Goal: Information Seeking & Learning: Learn about a topic

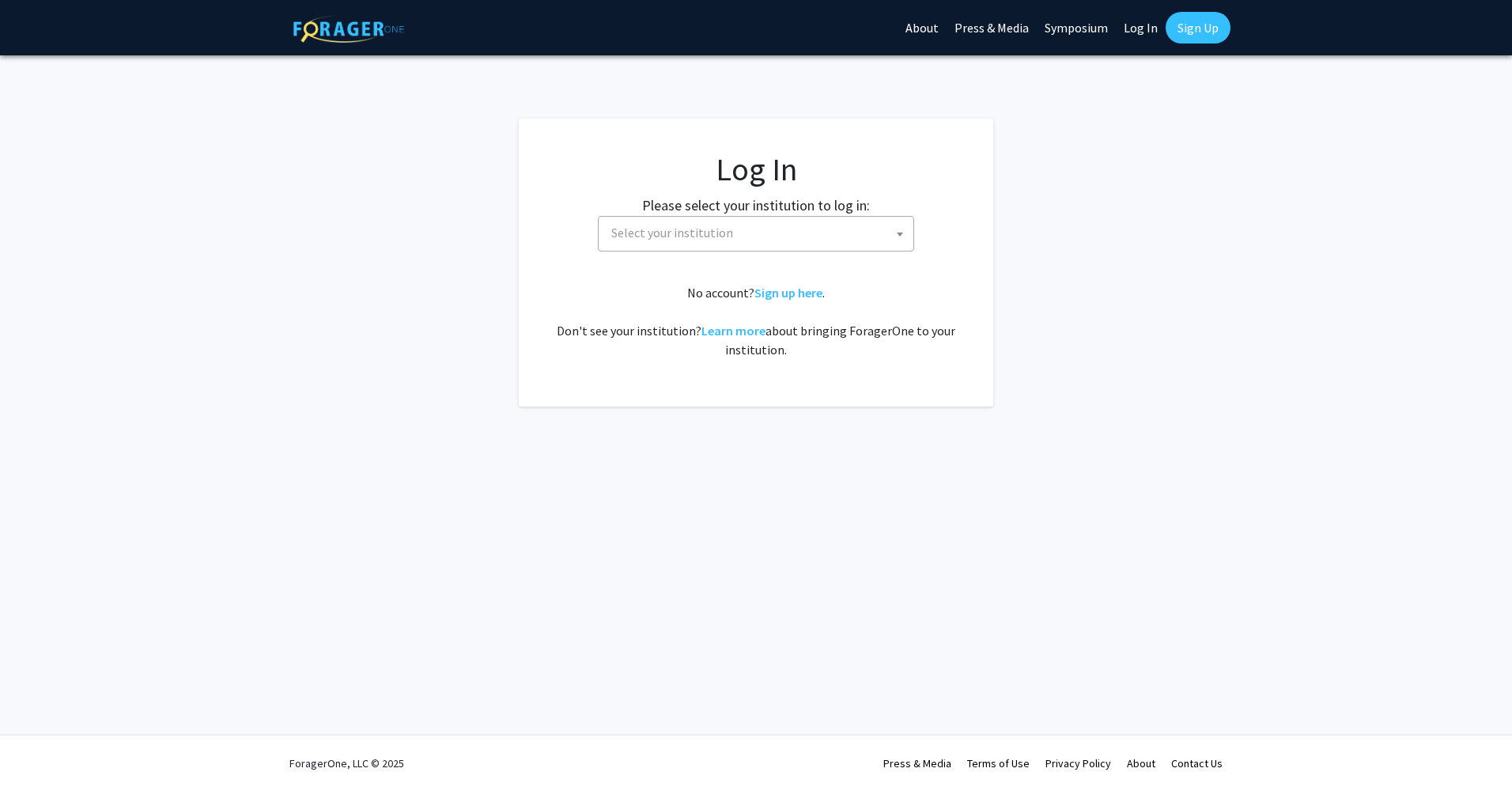
select select
click at [750, 252] on fg-card-body "Log In Please select your institution to log in: Baylor University Brandeis Uni…" at bounding box center [756, 262] width 411 height 224
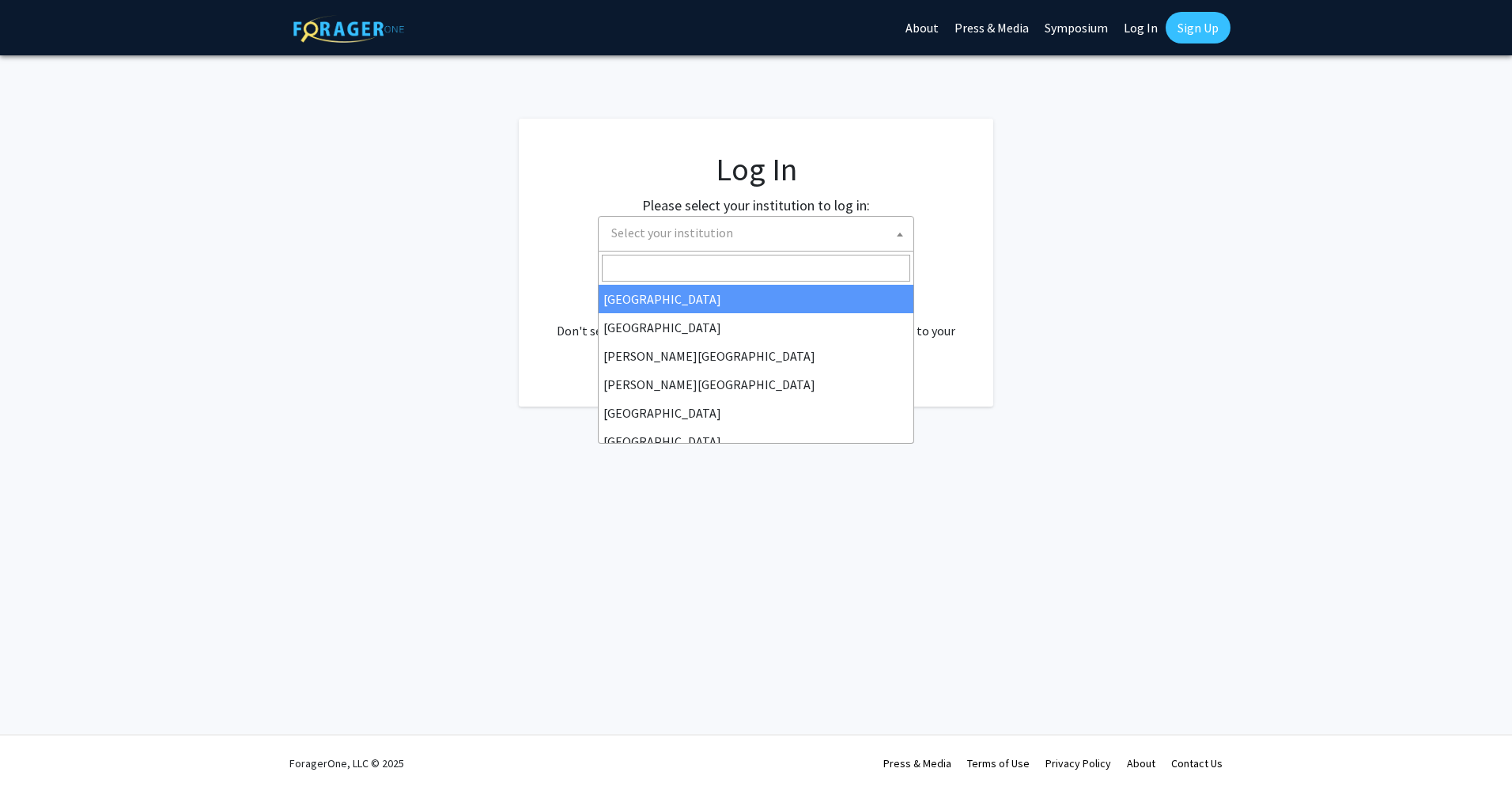
click at [752, 233] on span "Select your institution" at bounding box center [759, 233] width 308 height 33
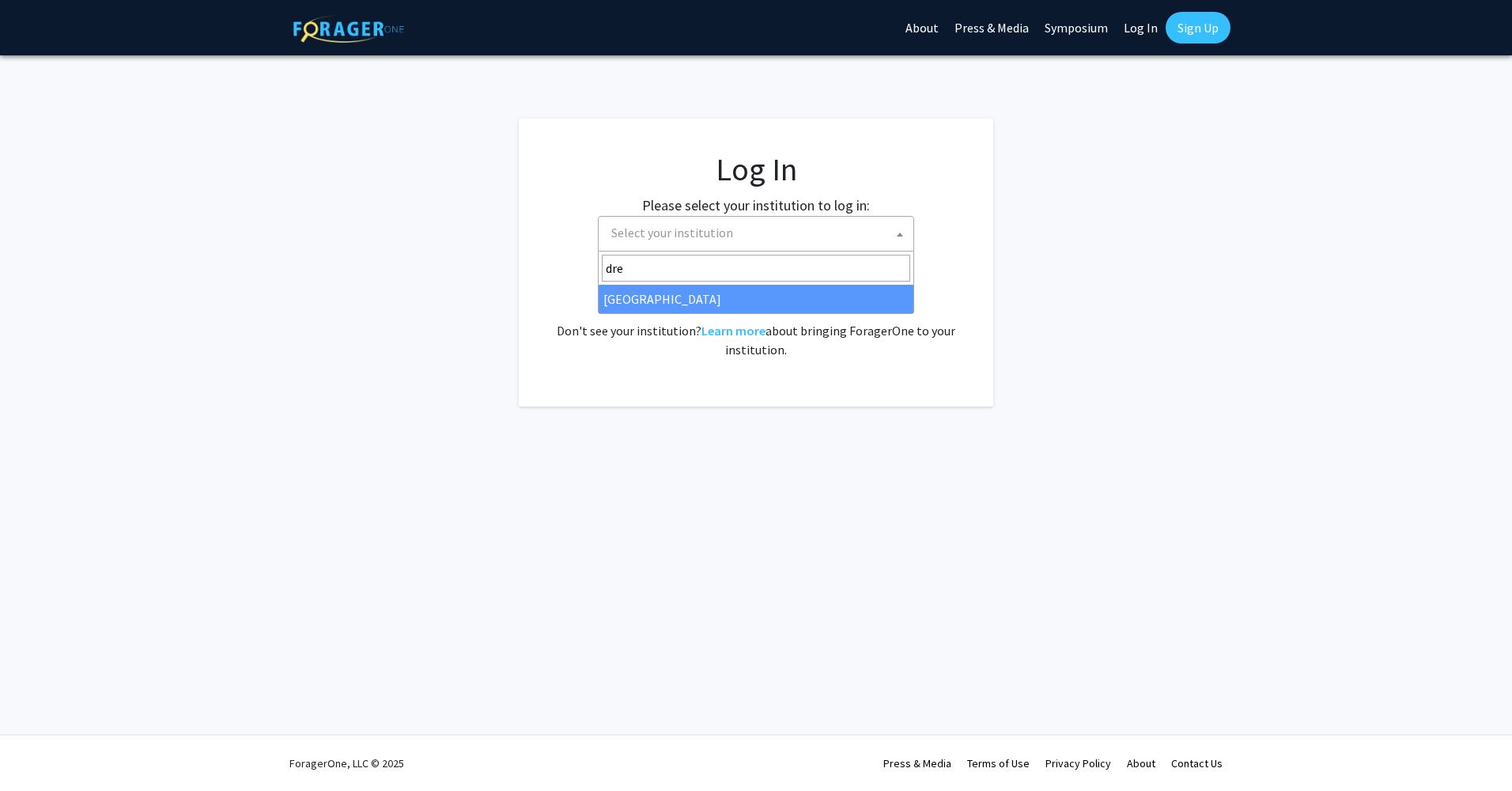
type input "dre"
select select "6"
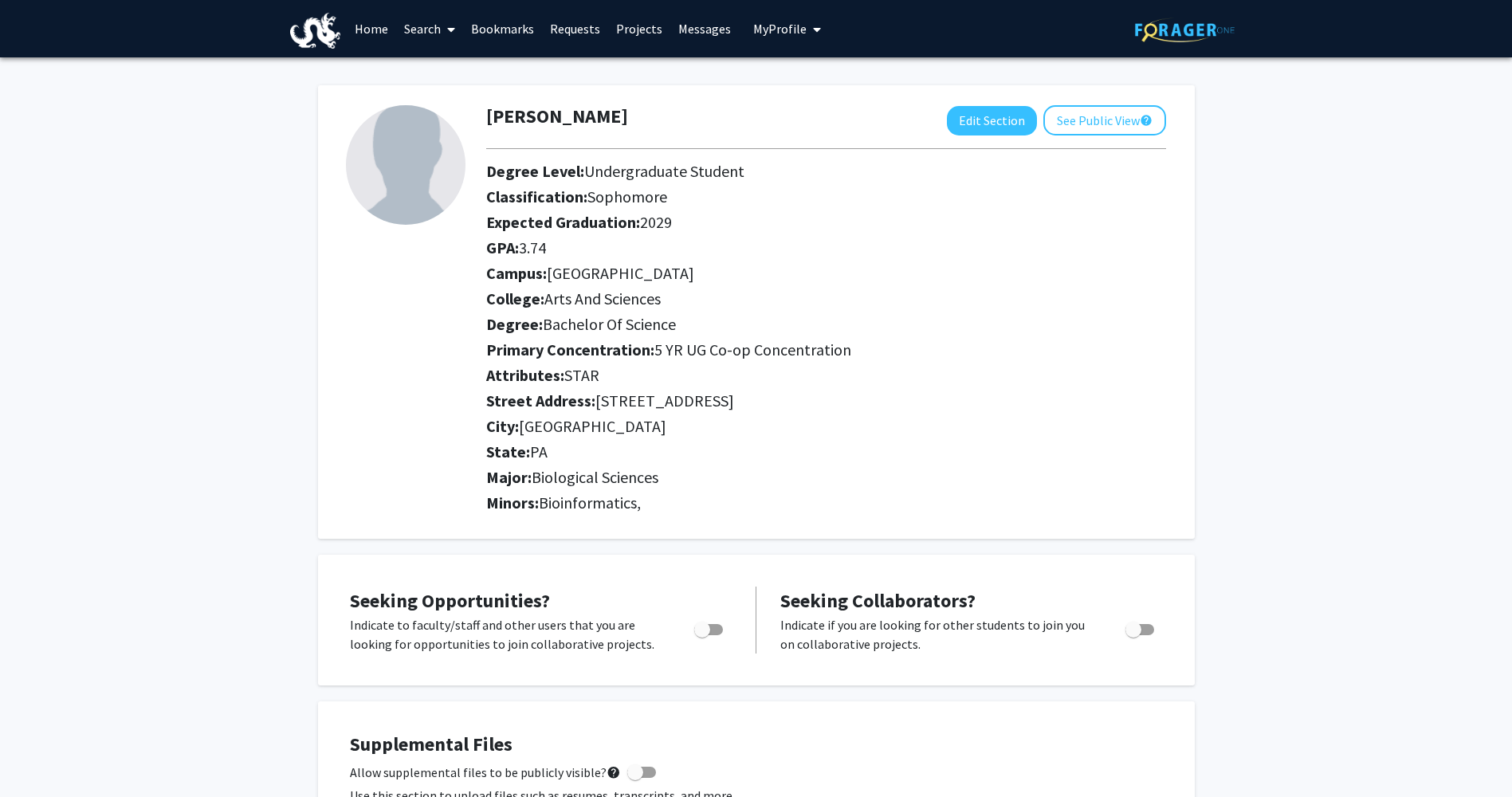
click at [444, 30] on span at bounding box center [448, 29] width 15 height 56
click at [359, 23] on link "Home" at bounding box center [371, 28] width 50 height 56
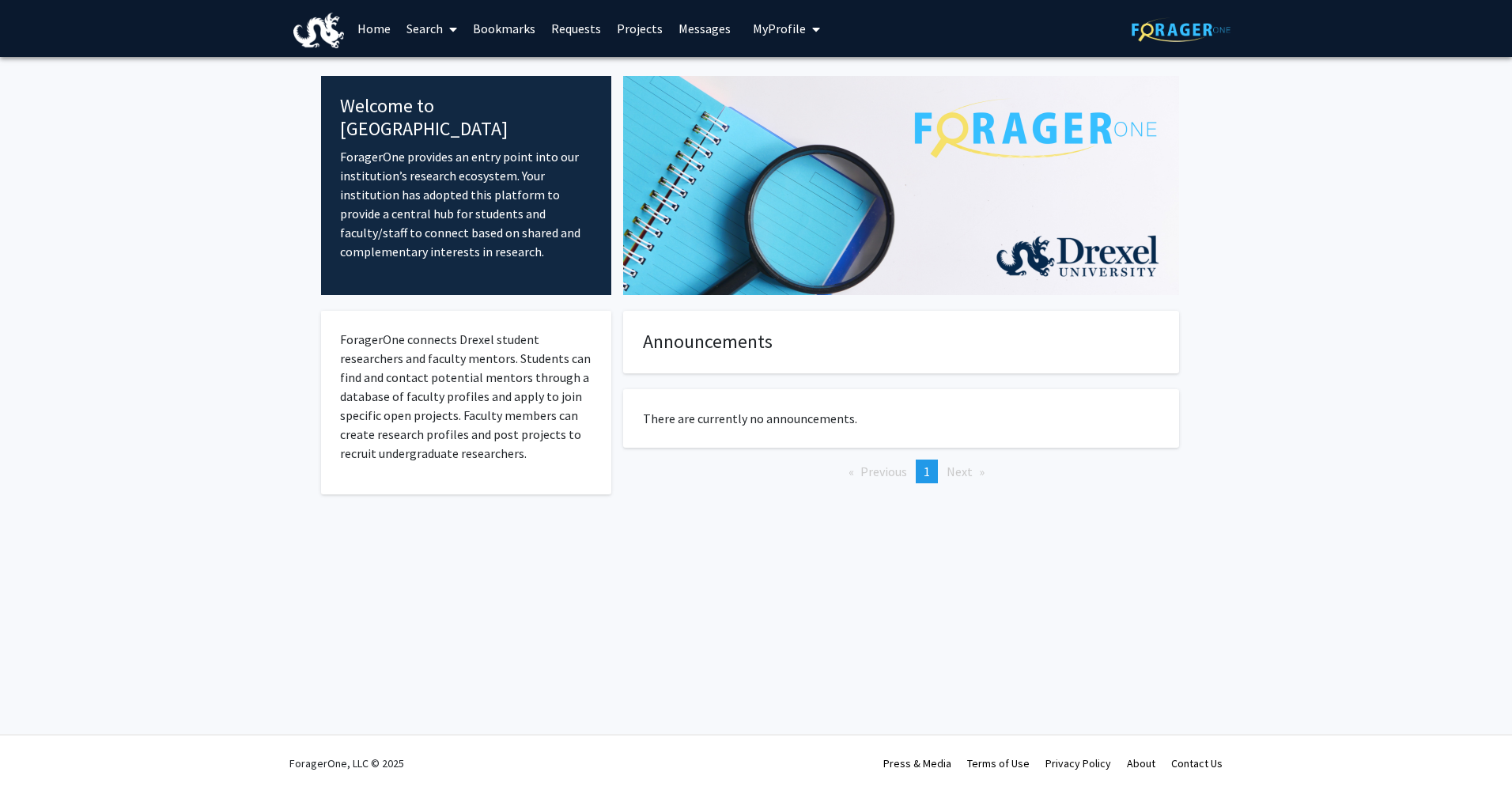
click at [625, 28] on link "Projects" at bounding box center [640, 28] width 62 height 56
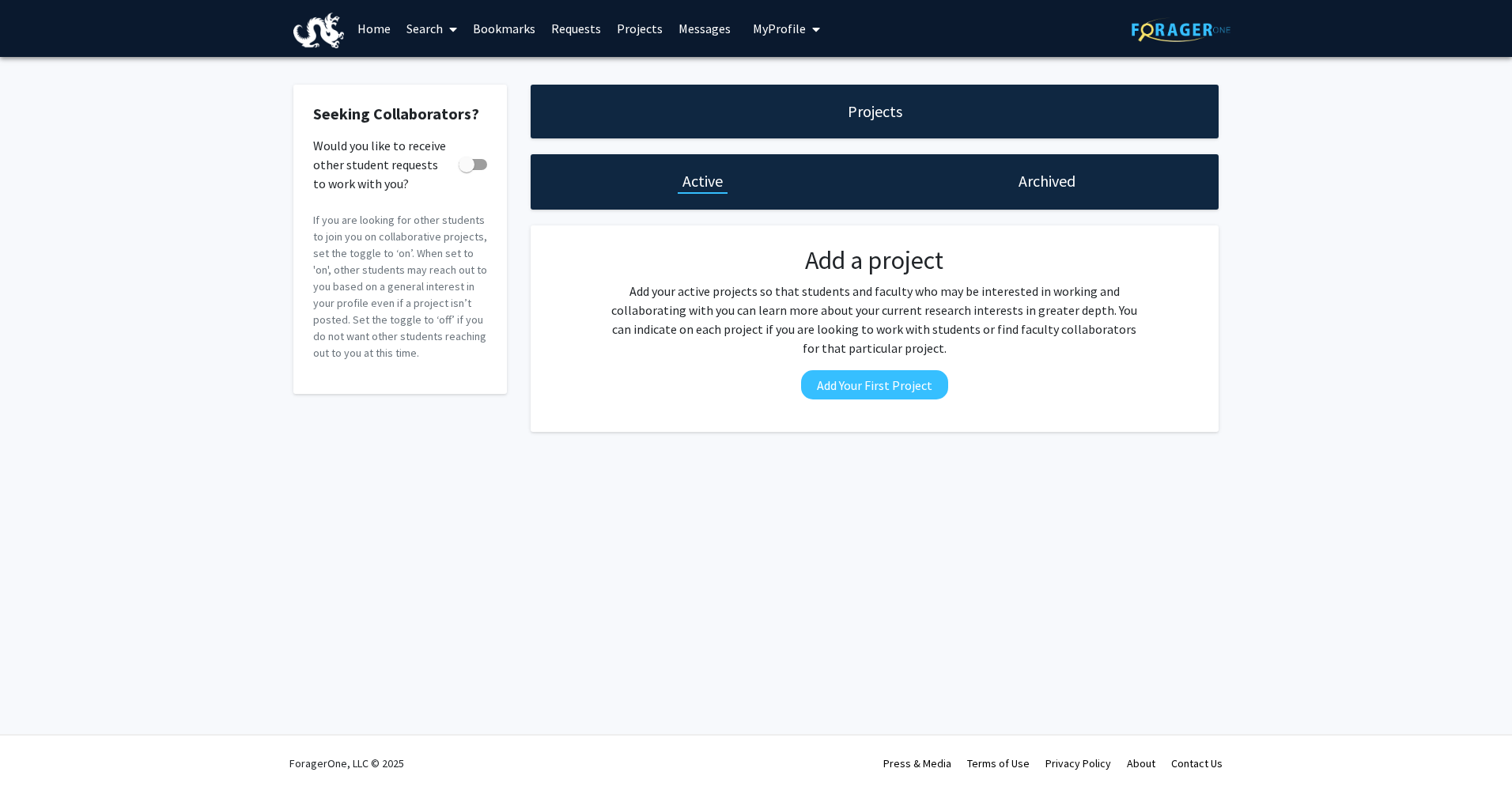
click at [700, 28] on link "Messages" at bounding box center [705, 28] width 68 height 56
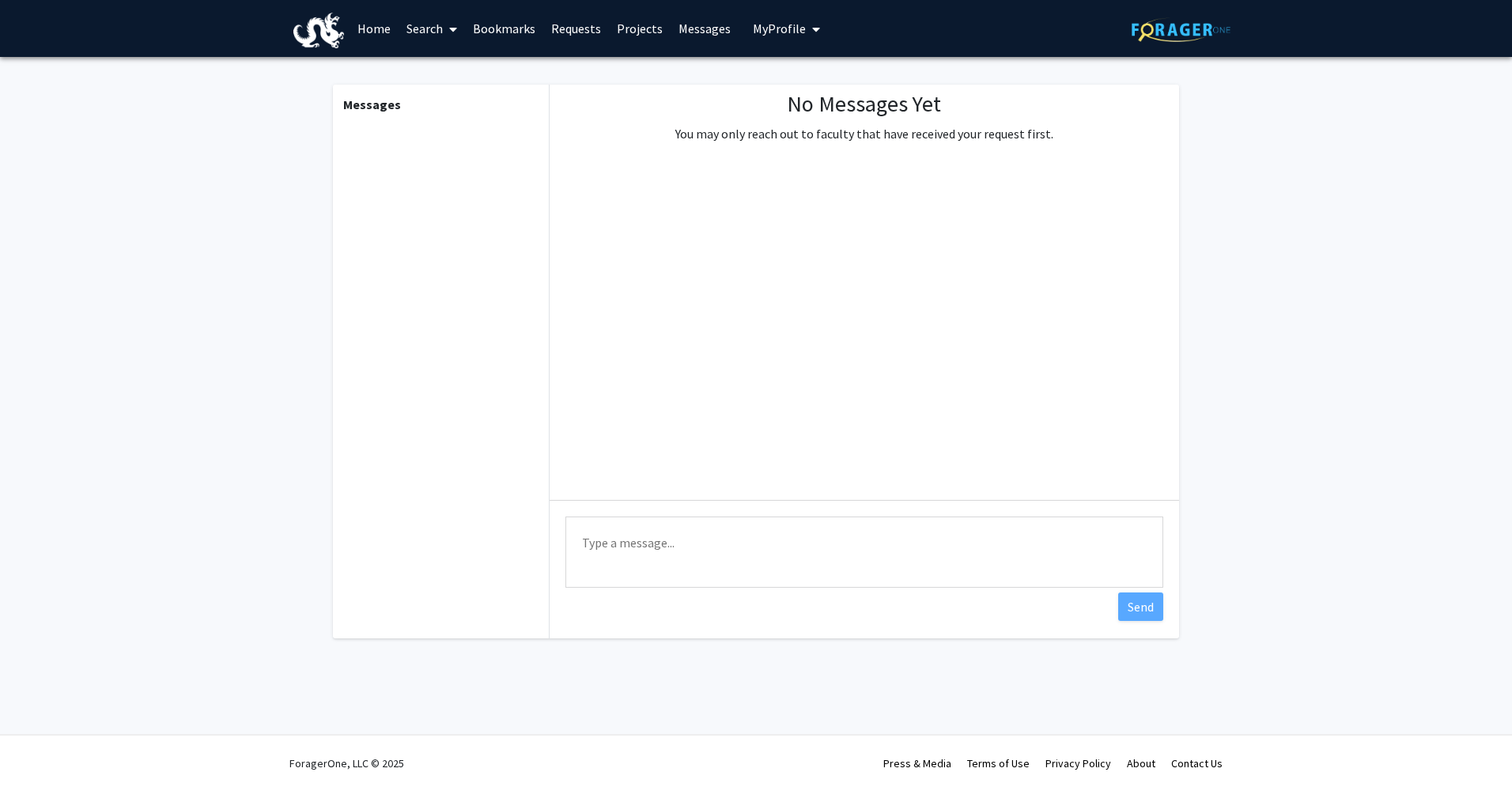
click at [594, 33] on link "Requests" at bounding box center [576, 28] width 66 height 56
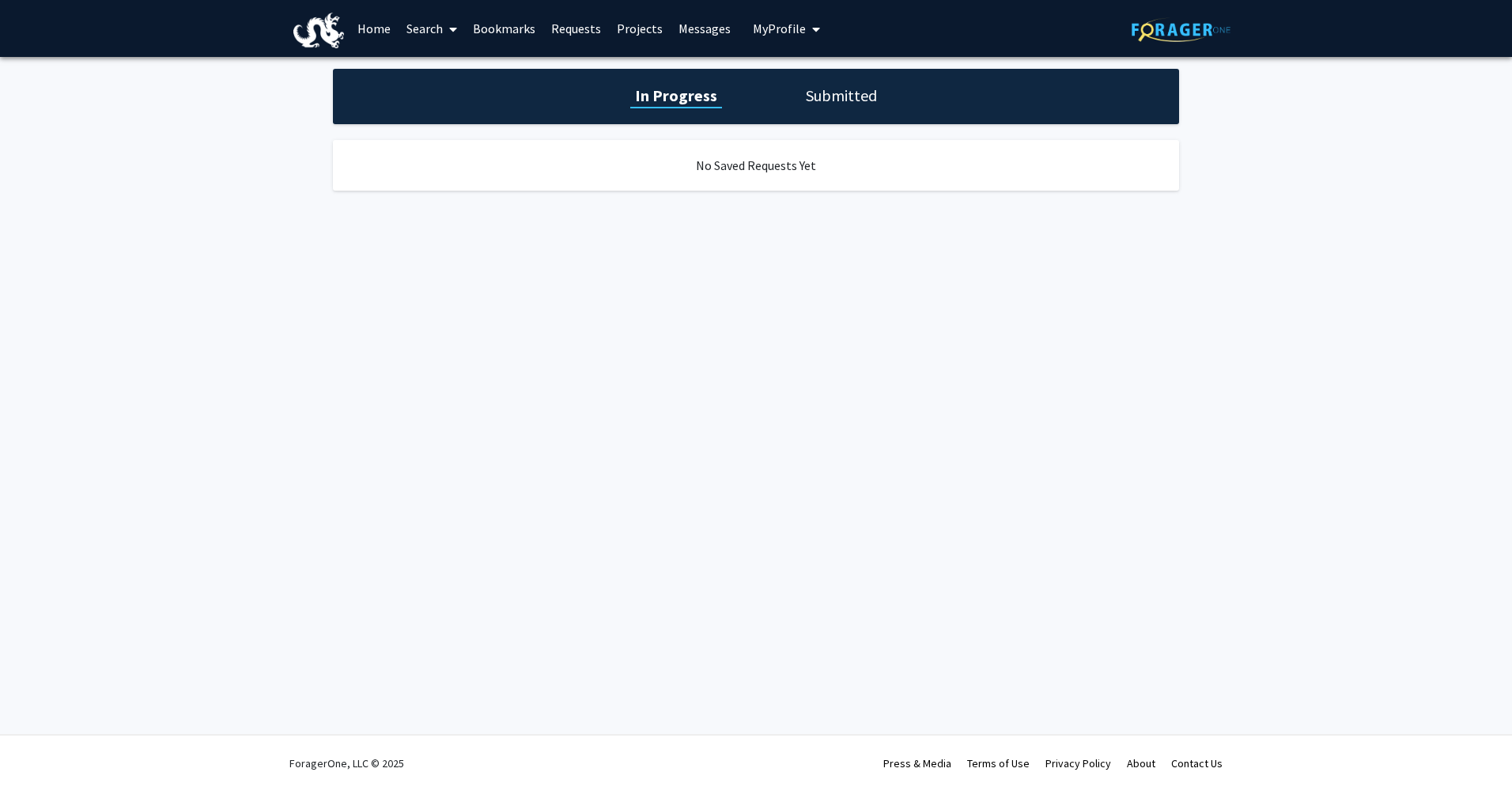
click at [750, 15] on button "My Profile" at bounding box center [787, 28] width 77 height 56
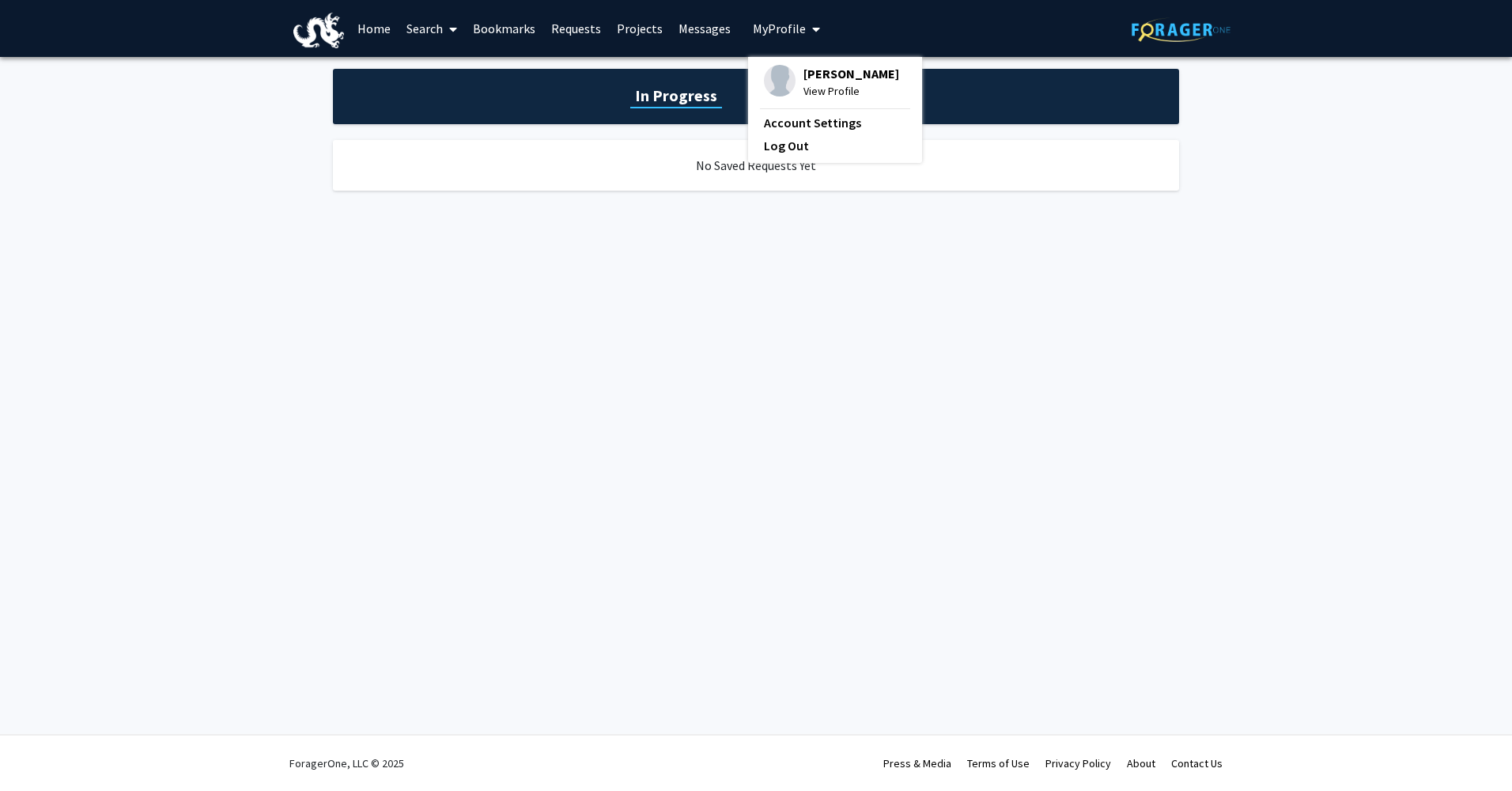
click at [777, 76] on img at bounding box center [779, 80] width 32 height 32
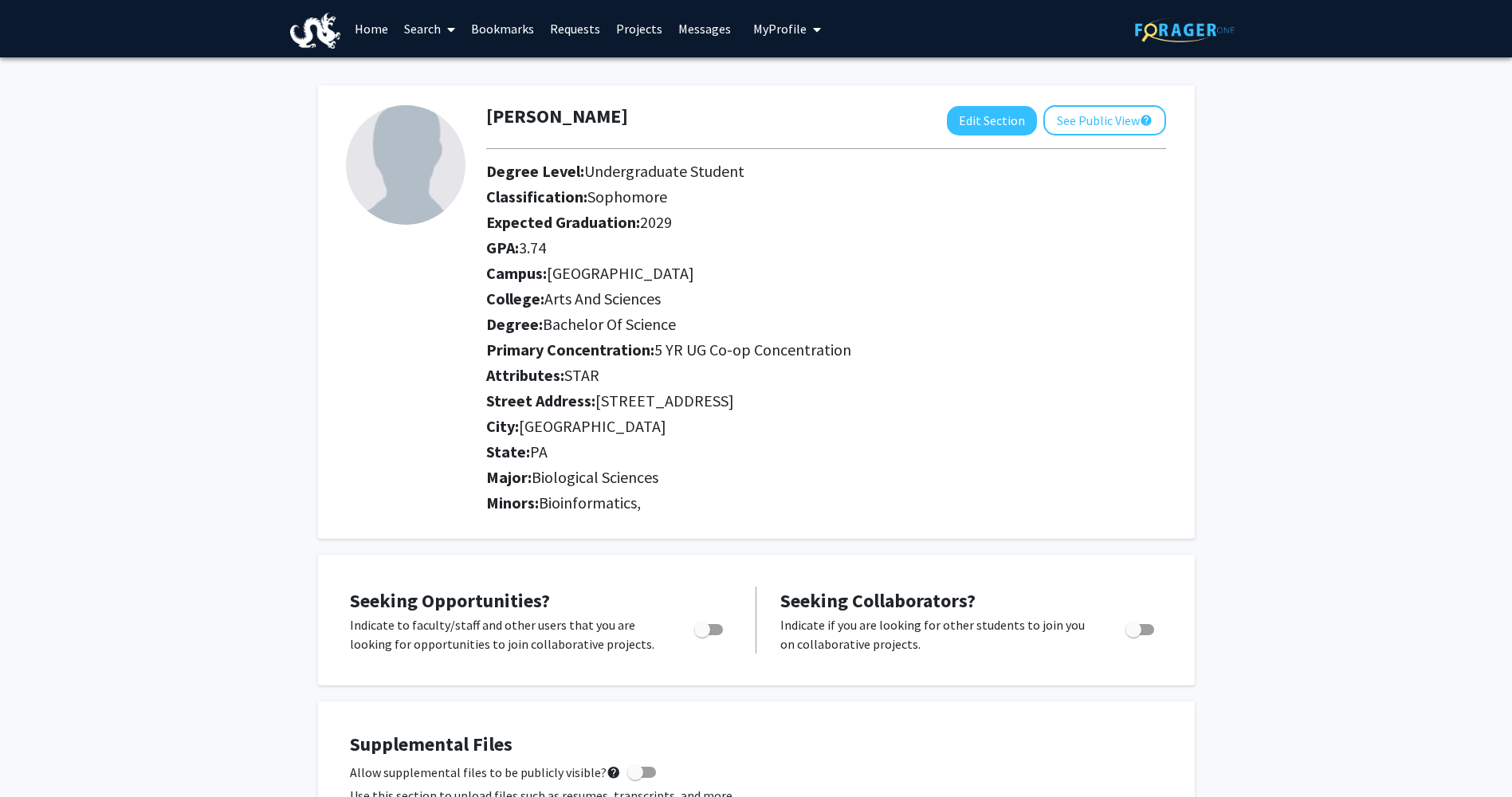
click at [556, 30] on link "Requests" at bounding box center [575, 28] width 66 height 56
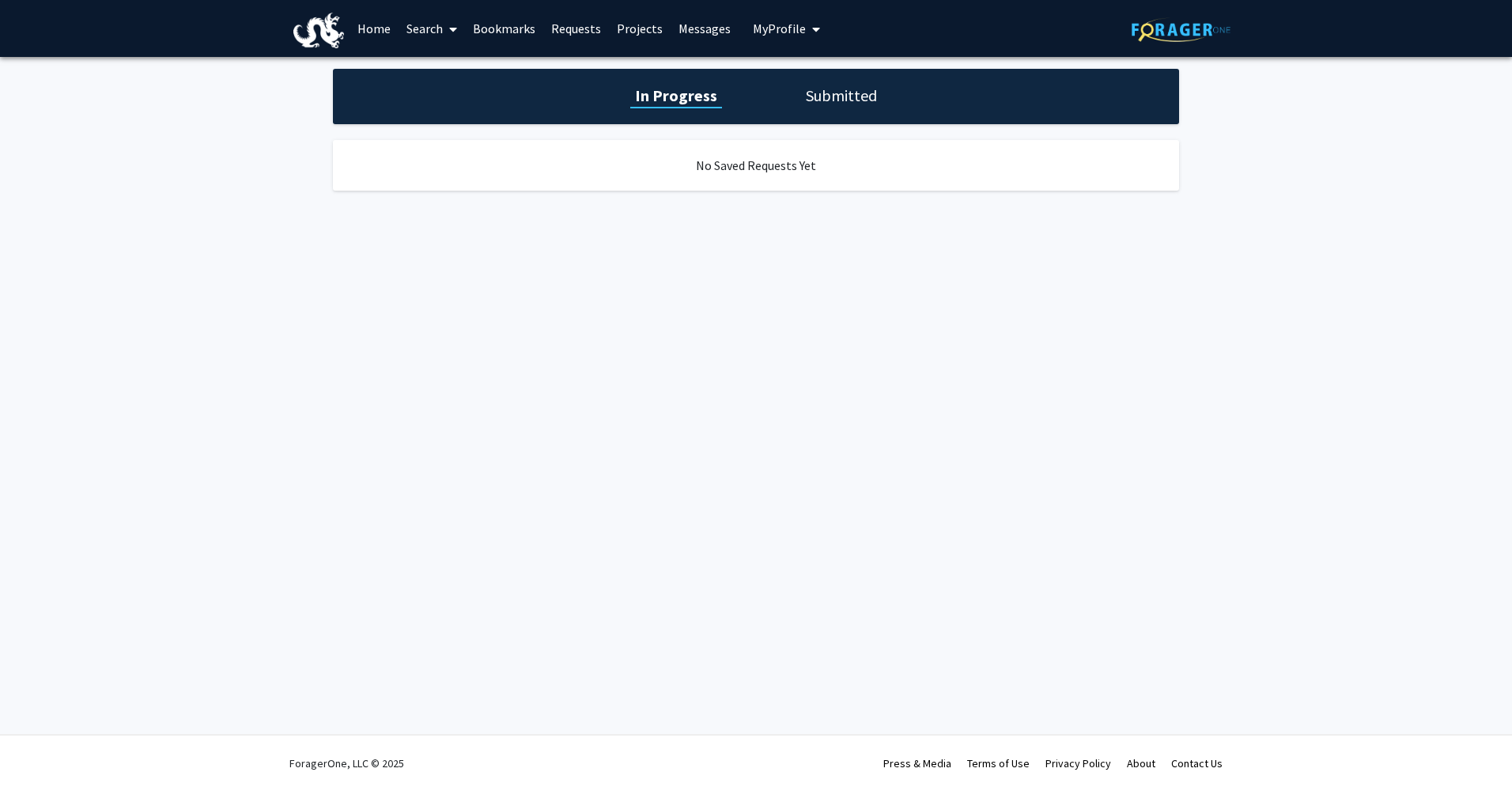
click at [510, 18] on link "Bookmarks" at bounding box center [504, 28] width 78 height 56
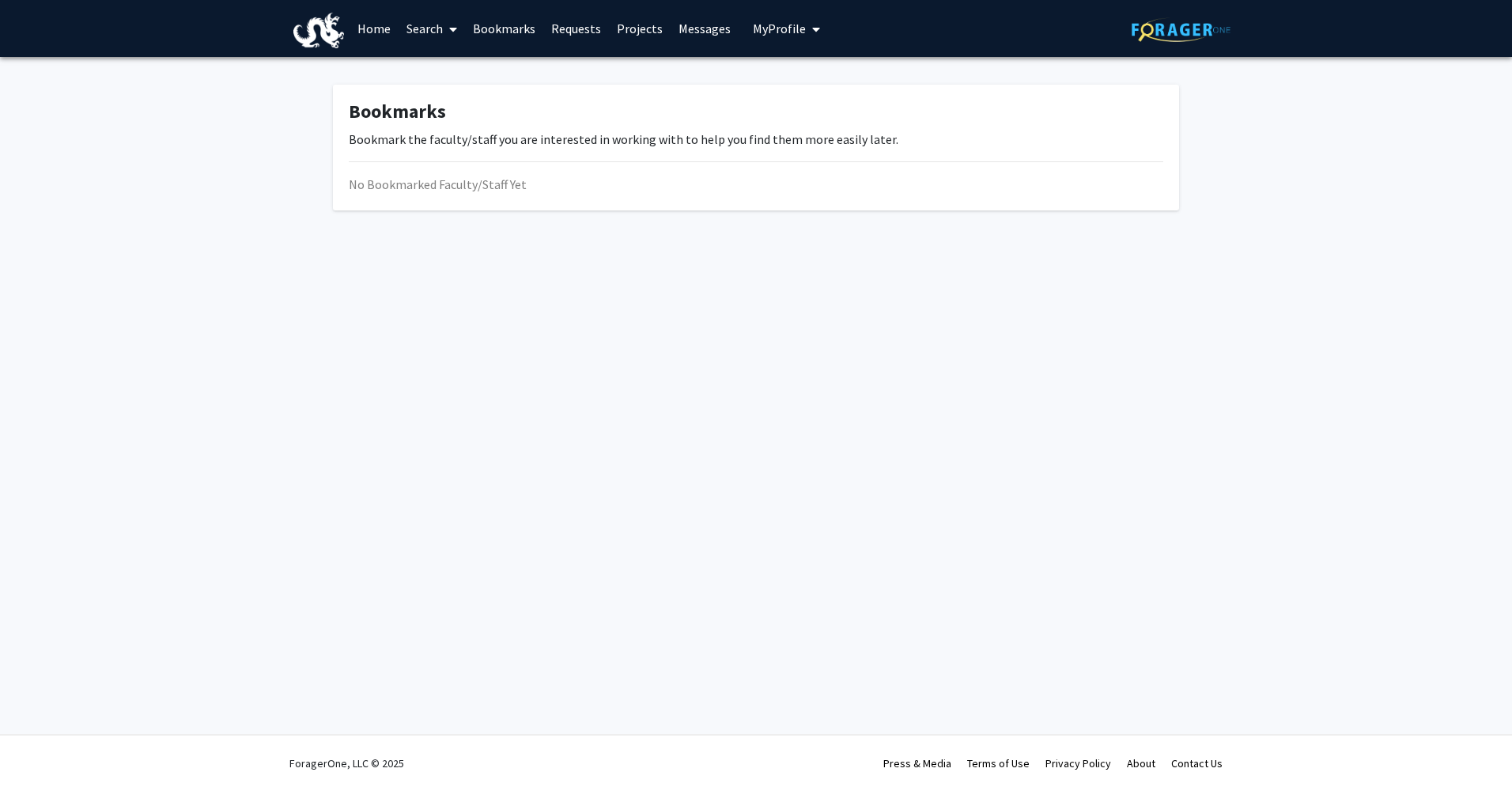
click at [438, 36] on link "Search" at bounding box center [431, 28] width 67 height 56
click at [394, 23] on link "Home" at bounding box center [374, 28] width 49 height 56
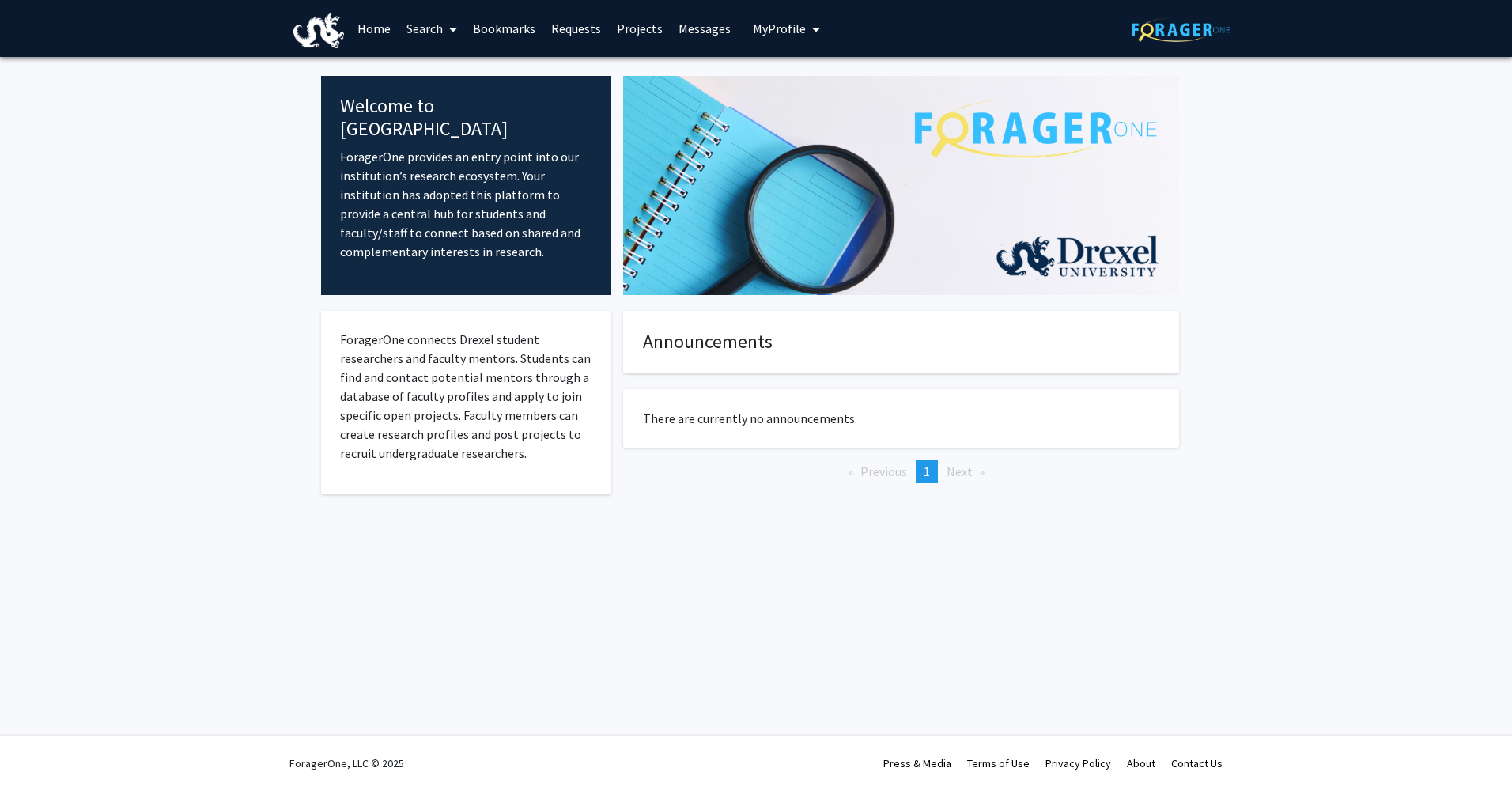
click at [439, 26] on link "Search" at bounding box center [431, 28] width 67 height 56
click at [456, 74] on span "Faculty/Staff" at bounding box center [457, 72] width 117 height 32
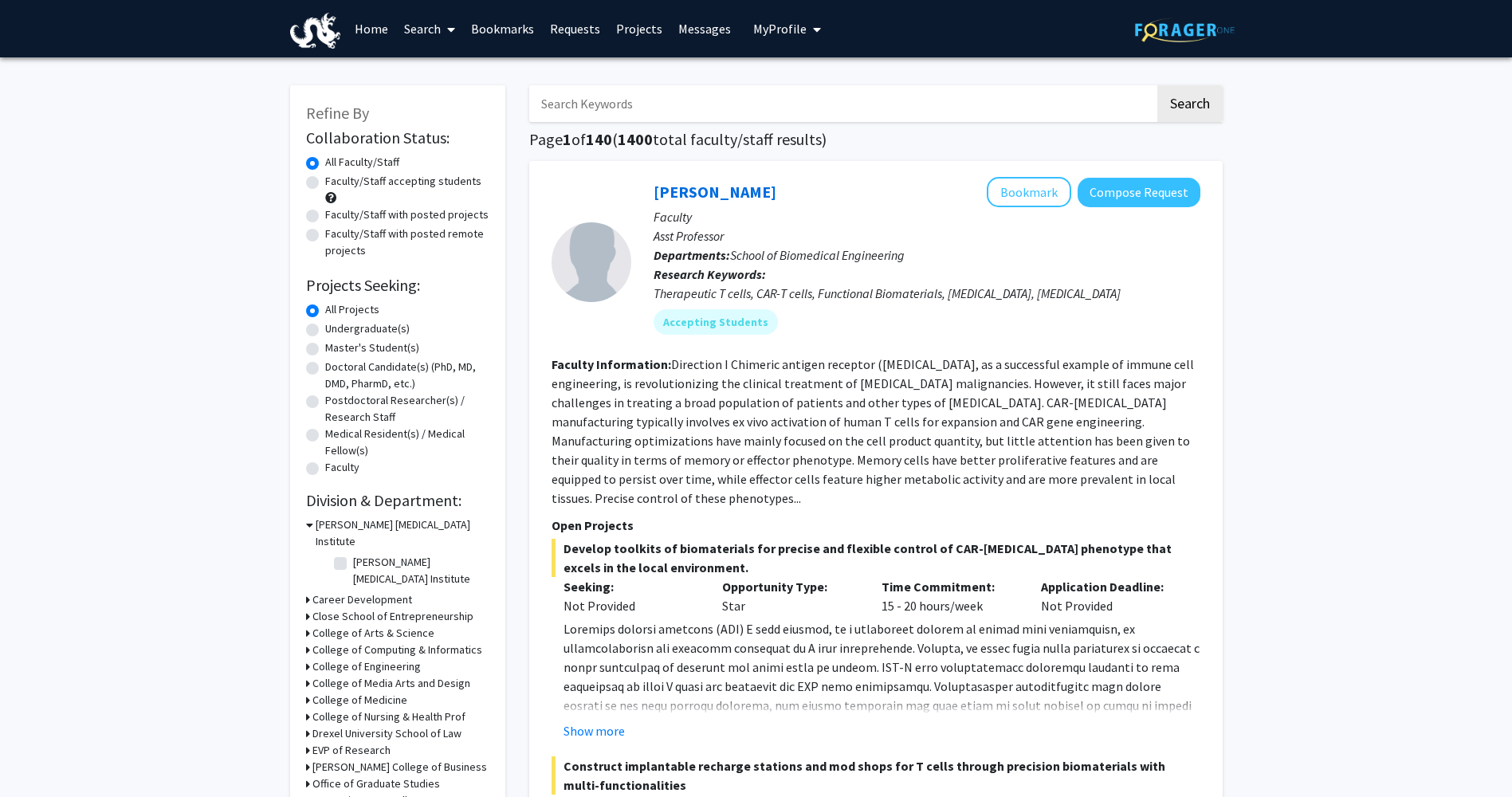
click at [378, 326] on label "Undergraduate(s)" at bounding box center [367, 329] width 85 height 17
click at [335, 326] on input "Undergraduate(s)" at bounding box center [330, 325] width 10 height 10
radio input "true"
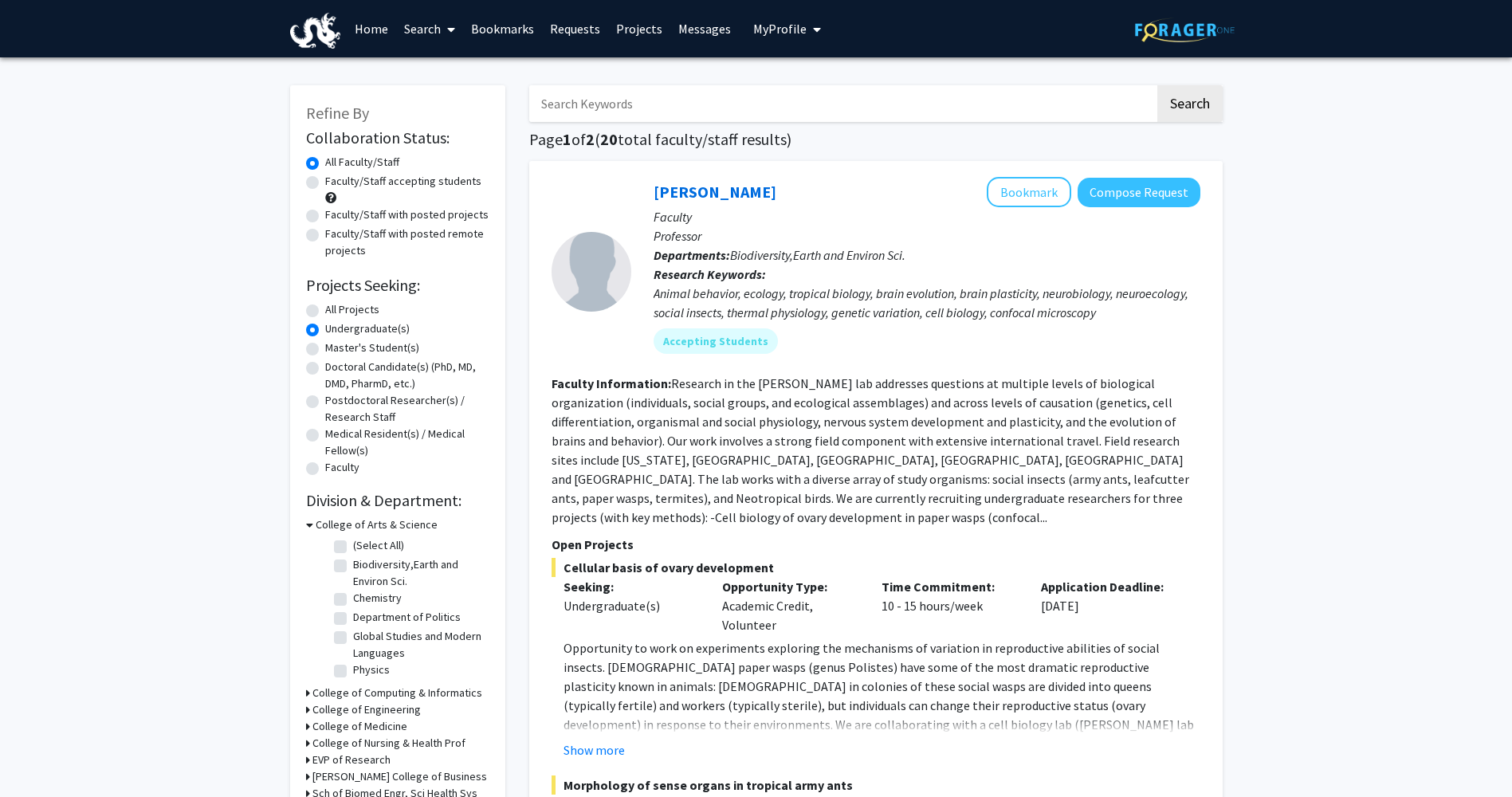
click at [367, 246] on label "Faculty/Staff with posted remote projects" at bounding box center [407, 242] width 164 height 33
click at [335, 236] on input "Faculty/Staff with posted remote projects" at bounding box center [330, 230] width 10 height 10
radio input "true"
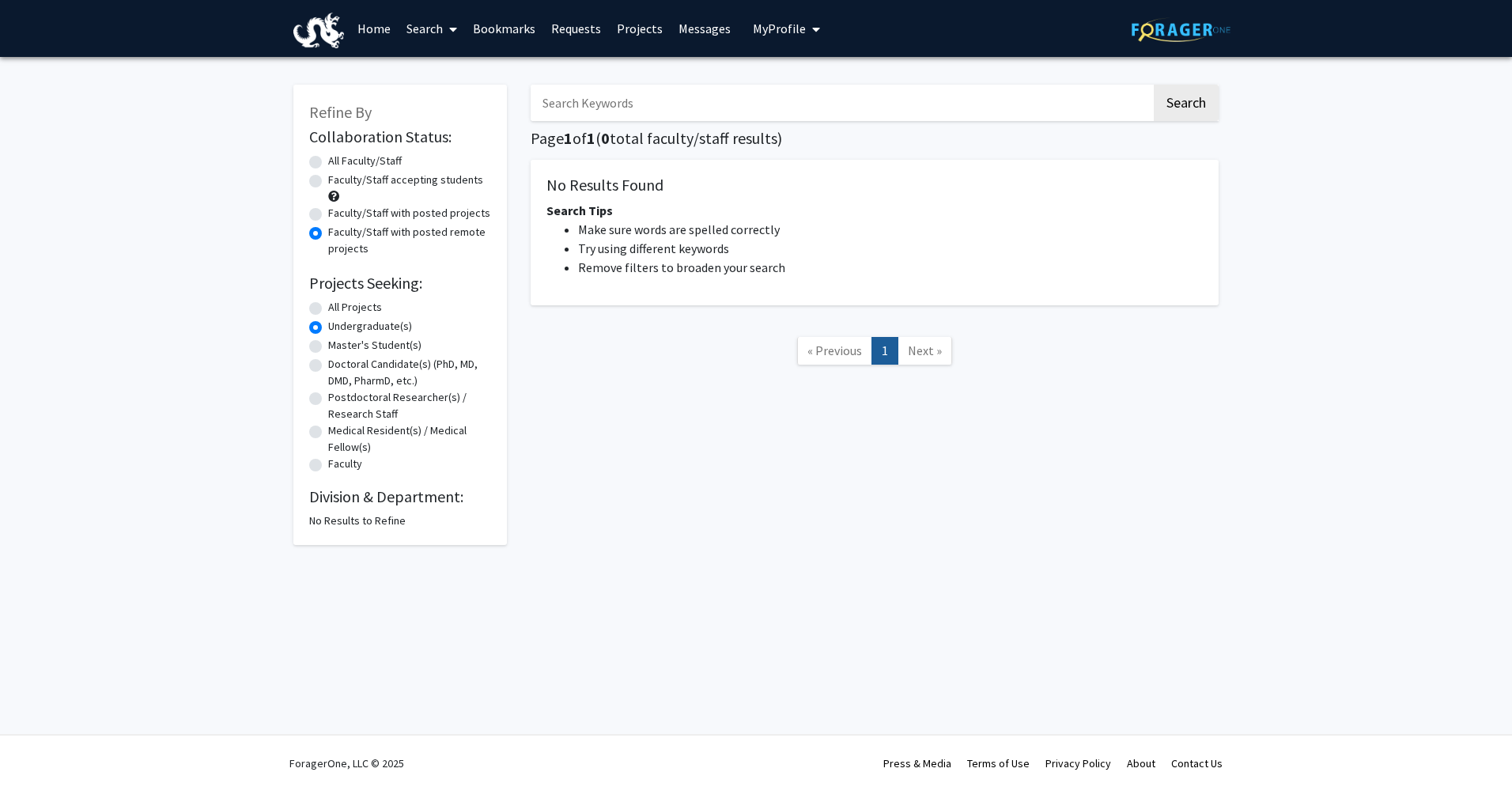
click at [367, 167] on label "All Faculty/Staff" at bounding box center [365, 160] width 74 height 16
click at [338, 163] on input "All Faculty/Staff" at bounding box center [333, 157] width 10 height 10
radio input "true"
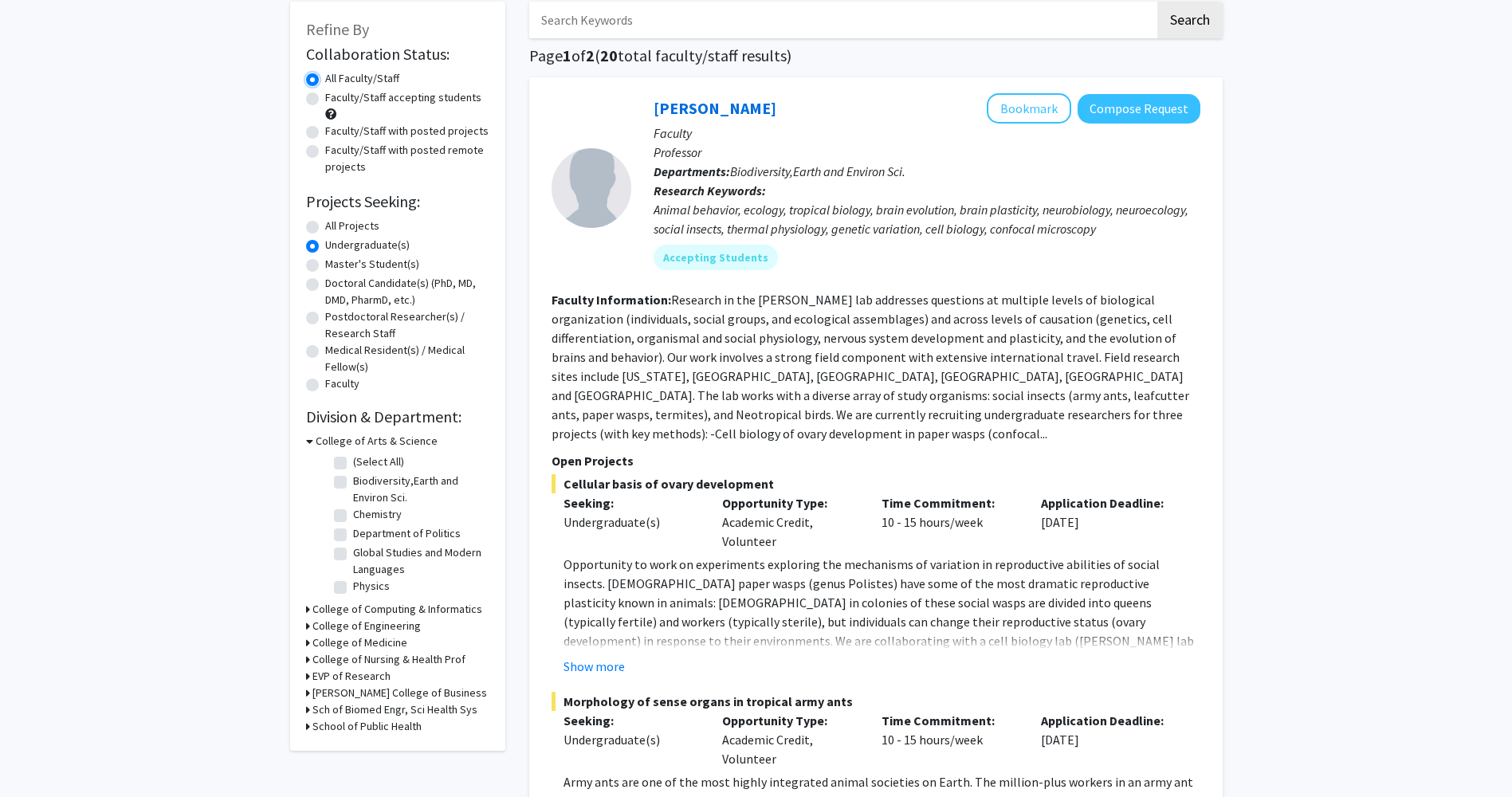
scroll to position [239, 0]
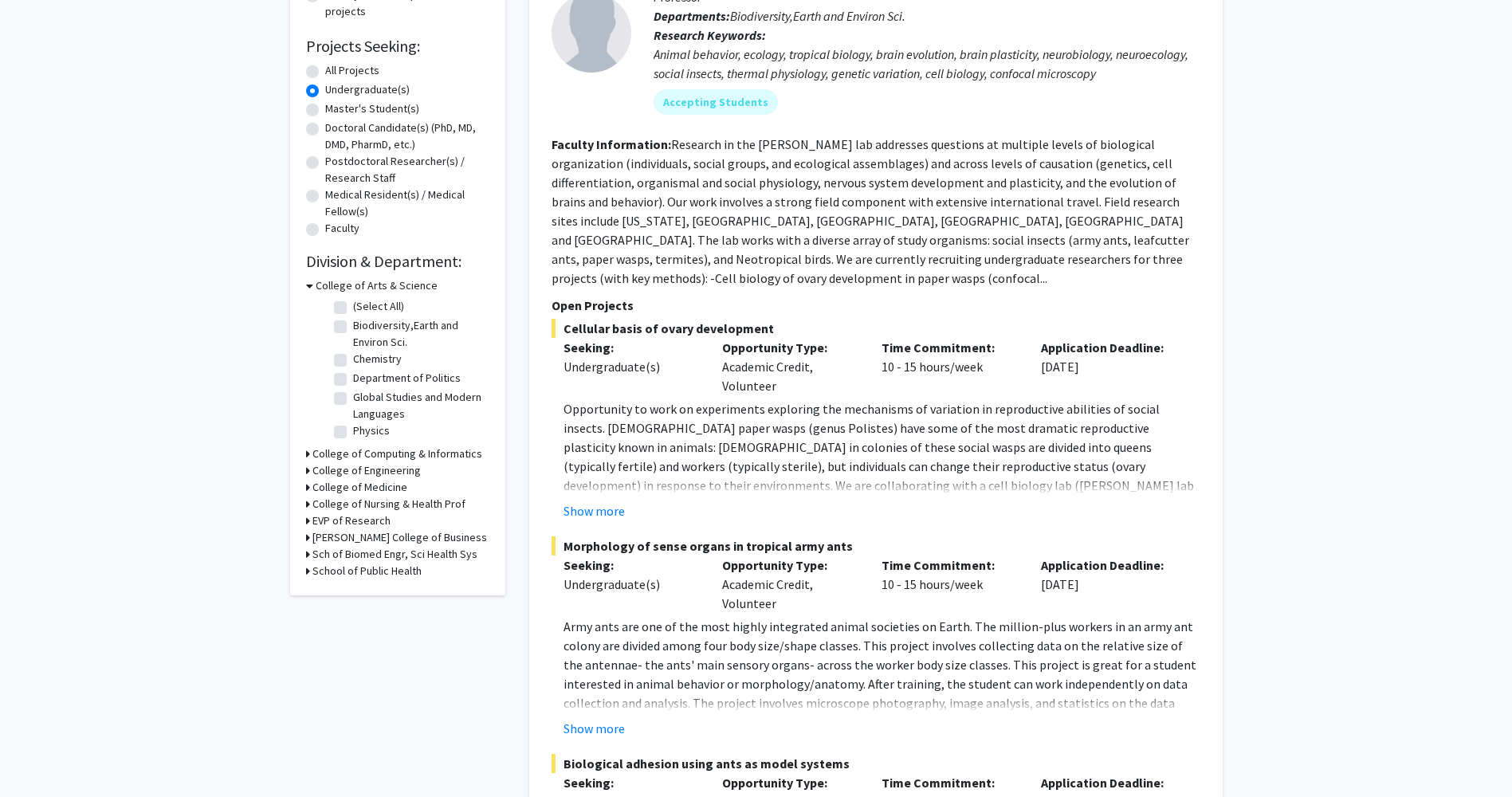
click at [394, 568] on h3 "School of Public Health" at bounding box center [367, 570] width 109 height 17
click at [362, 570] on h3 "School of Public Health" at bounding box center [370, 570] width 109 height 17
click at [370, 484] on h3 "College of Medicine" at bounding box center [359, 487] width 95 height 17
click at [365, 509] on label "Microbiology Control" at bounding box center [402, 508] width 99 height 17
click at [364, 509] on input "Microbiology Control" at bounding box center [357, 504] width 10 height 10
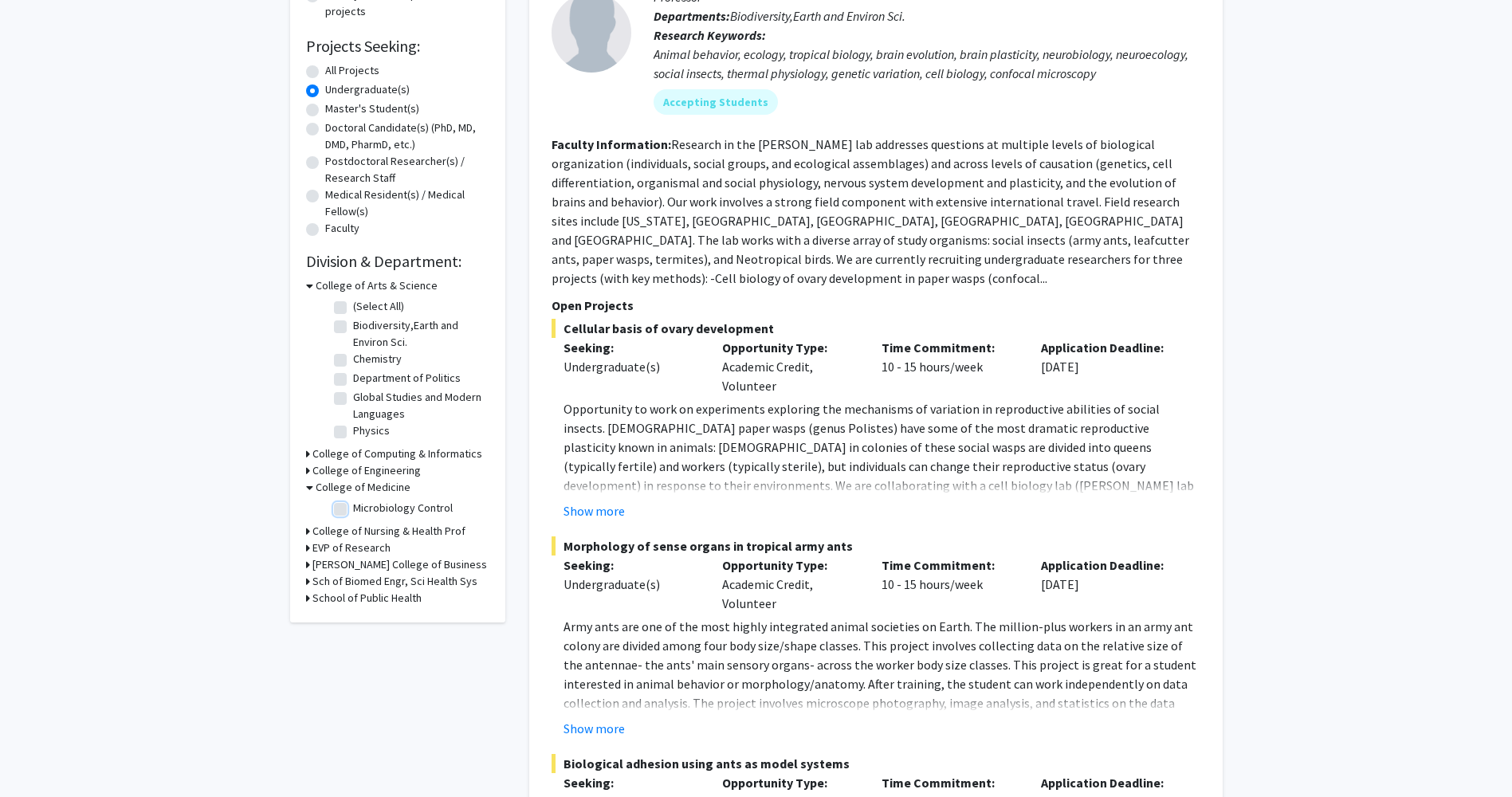
checkbox input "true"
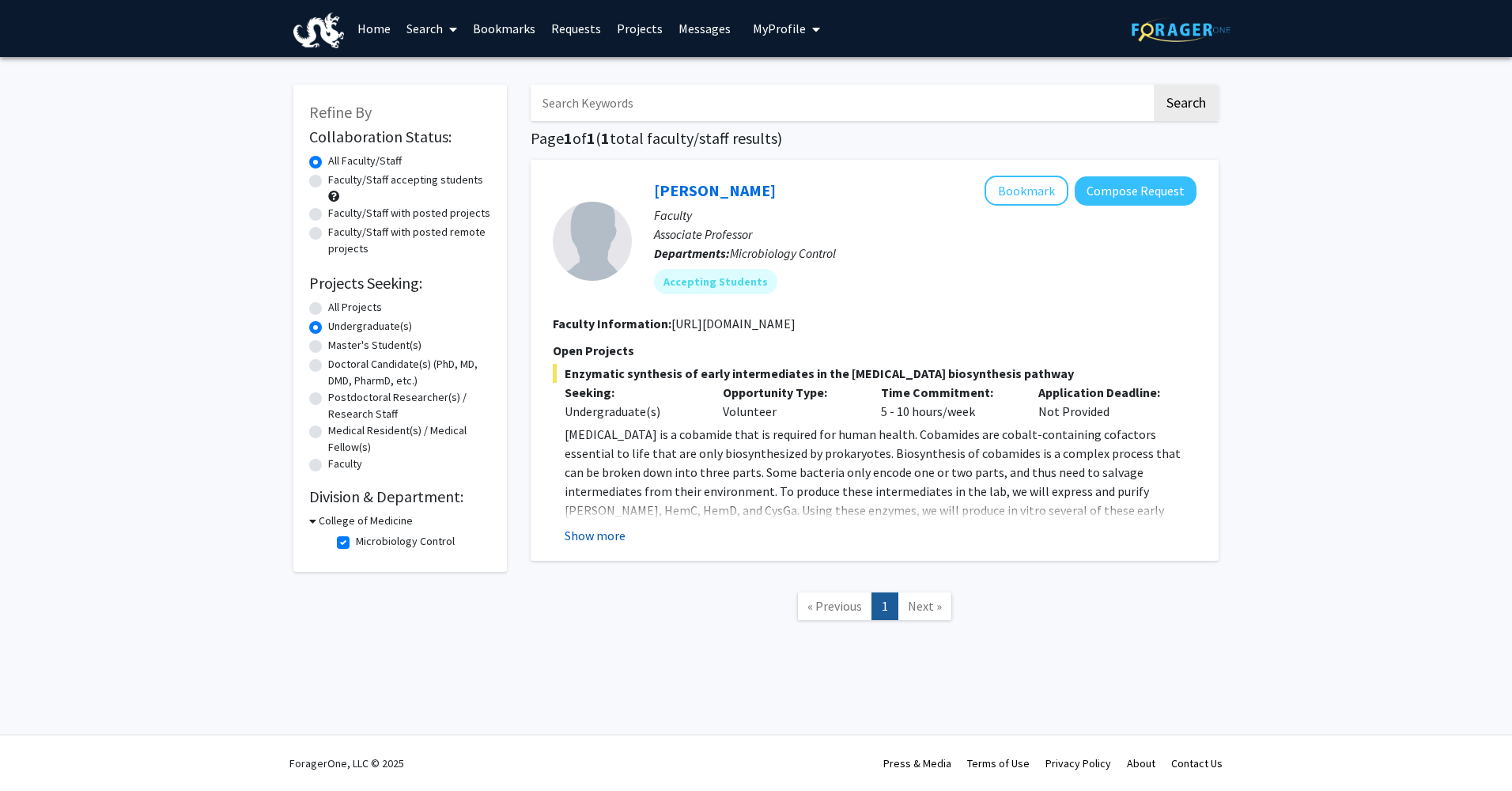
click at [617, 532] on button "Show more" at bounding box center [594, 535] width 61 height 19
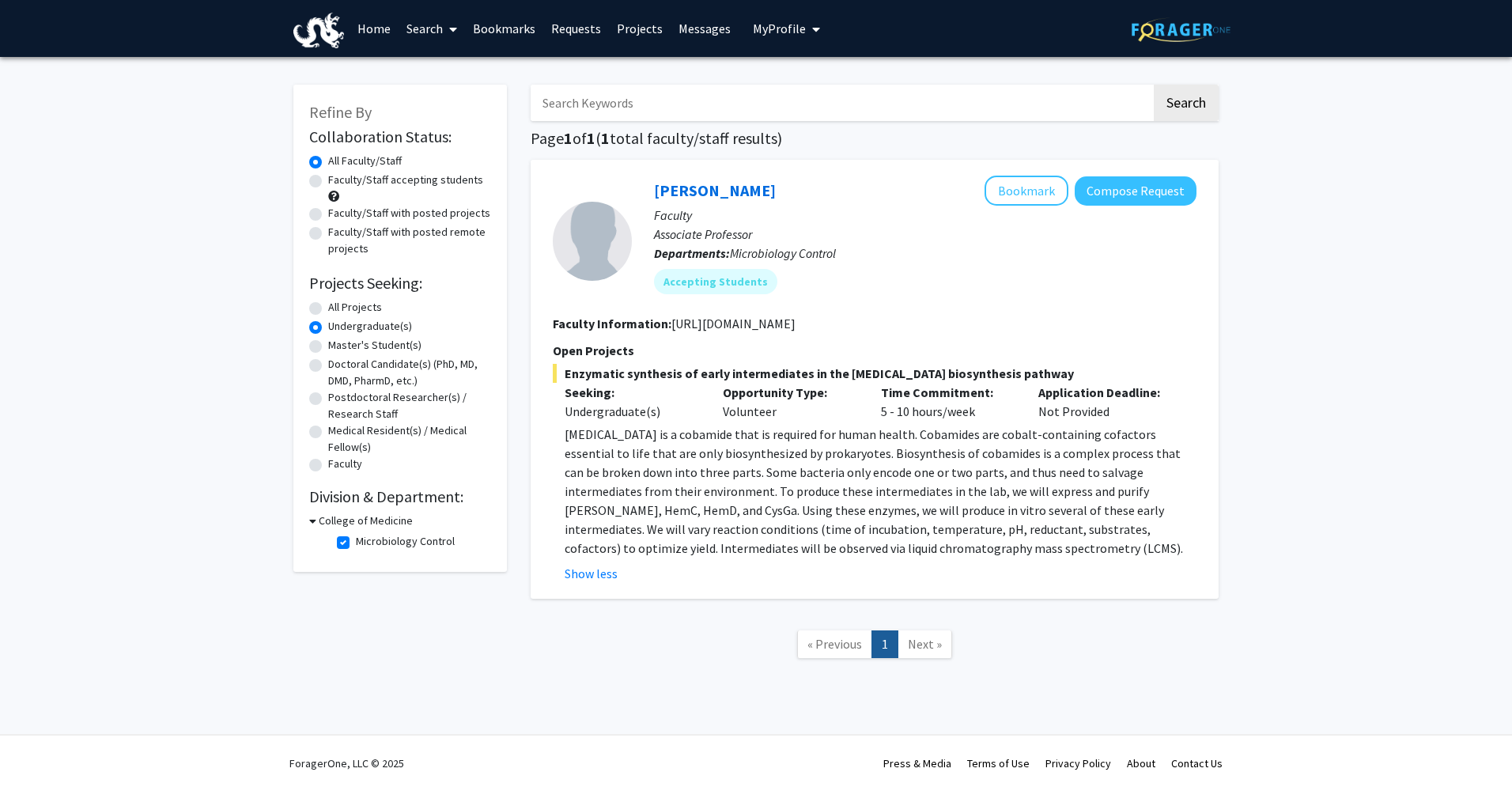
click at [355, 541] on fg-checkbox "Microbiology Control Microbiology Control" at bounding box center [412, 542] width 150 height 19
click at [355, 541] on label "Microbiology Control" at bounding box center [405, 541] width 98 height 16
click at [355, 541] on input "Microbiology Control" at bounding box center [360, 538] width 10 height 10
checkbox input "false"
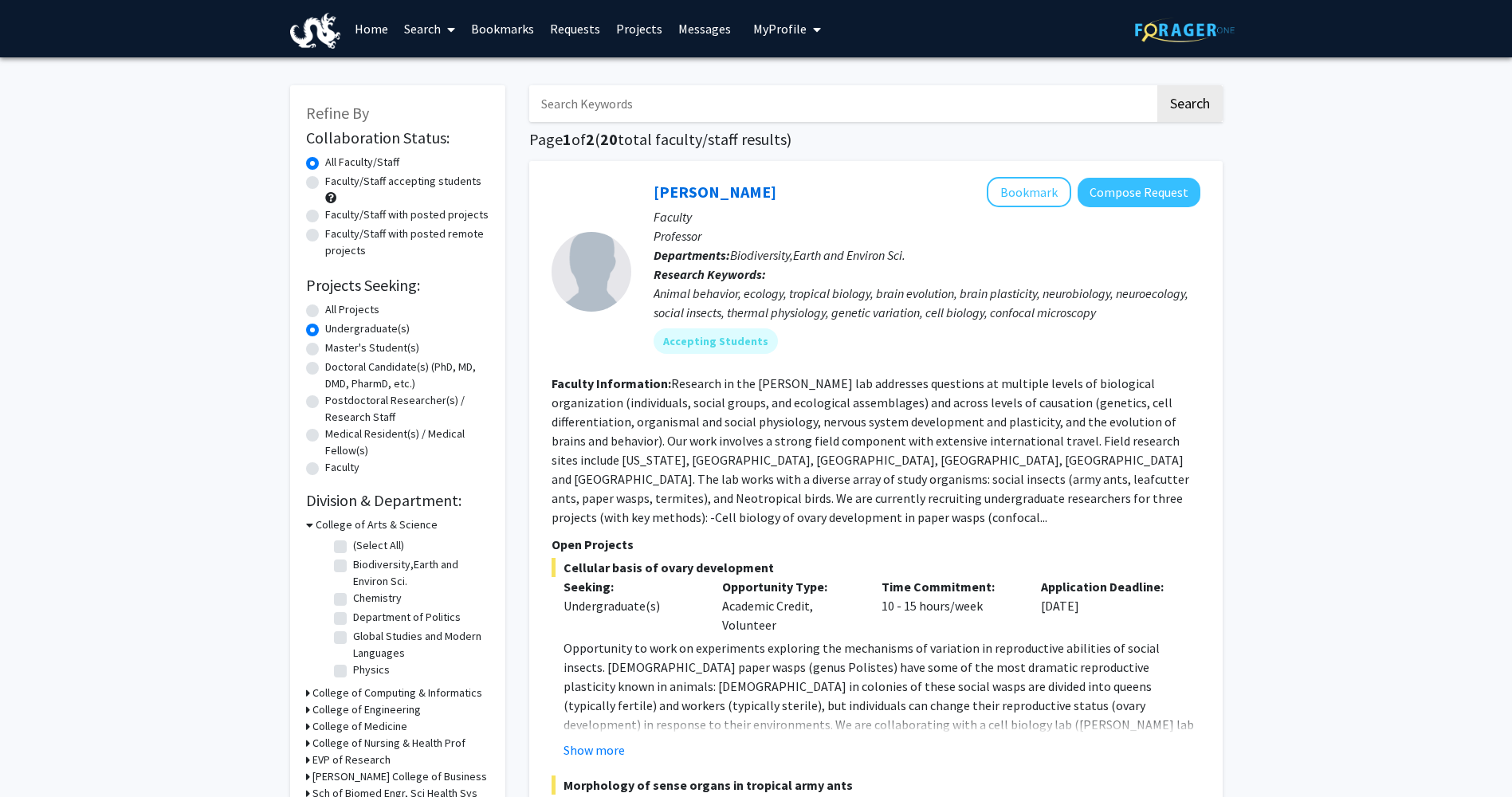
click at [325, 326] on label "Undergraduate(s)" at bounding box center [367, 329] width 85 height 17
click at [325, 326] on input "Undergraduate(s)" at bounding box center [330, 325] width 10 height 10
click at [325, 314] on label "All Projects" at bounding box center [352, 309] width 54 height 17
click at [325, 311] on input "All Projects" at bounding box center [330, 306] width 10 height 10
radio input "true"
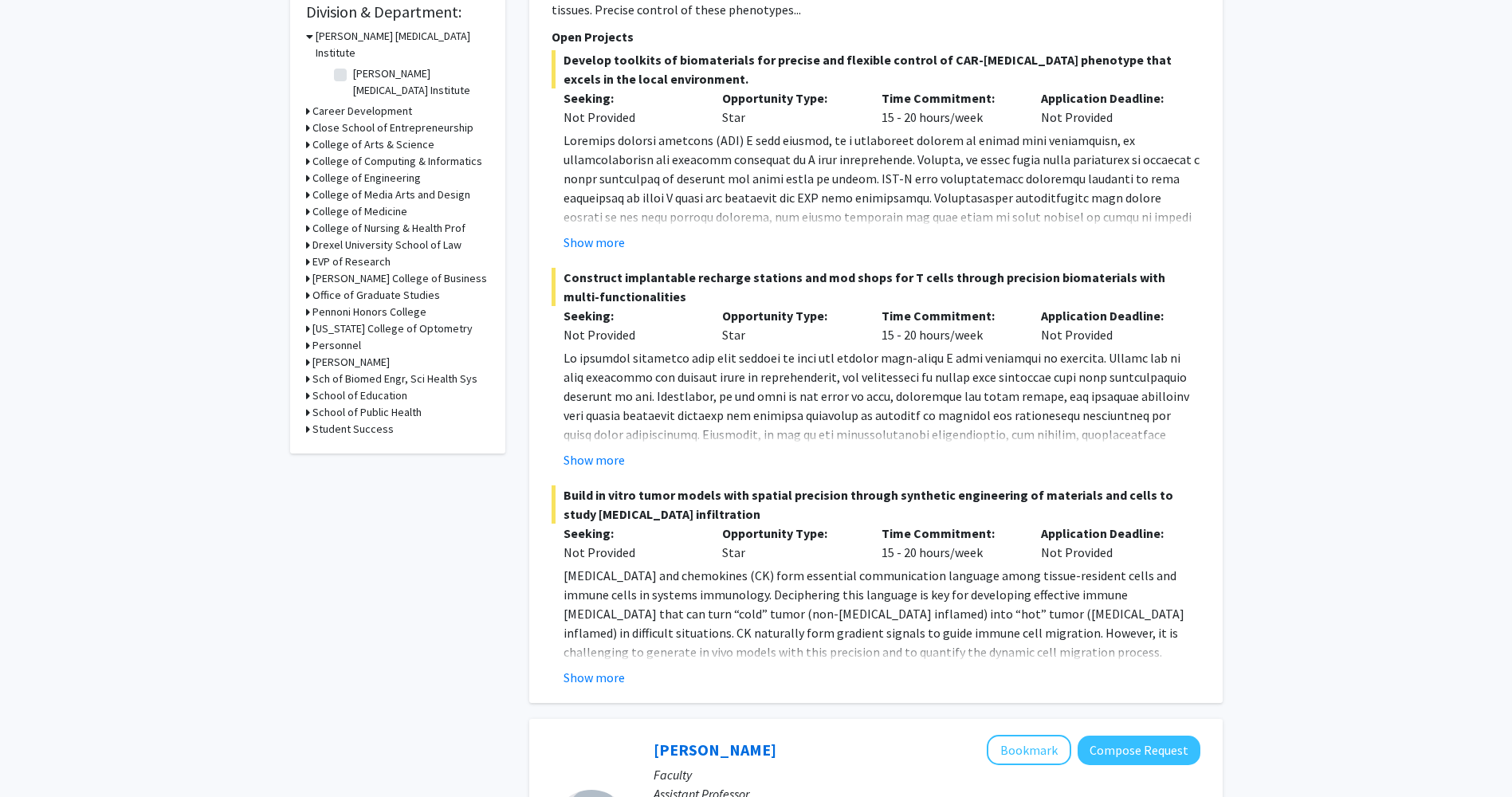
scroll to position [398, 0]
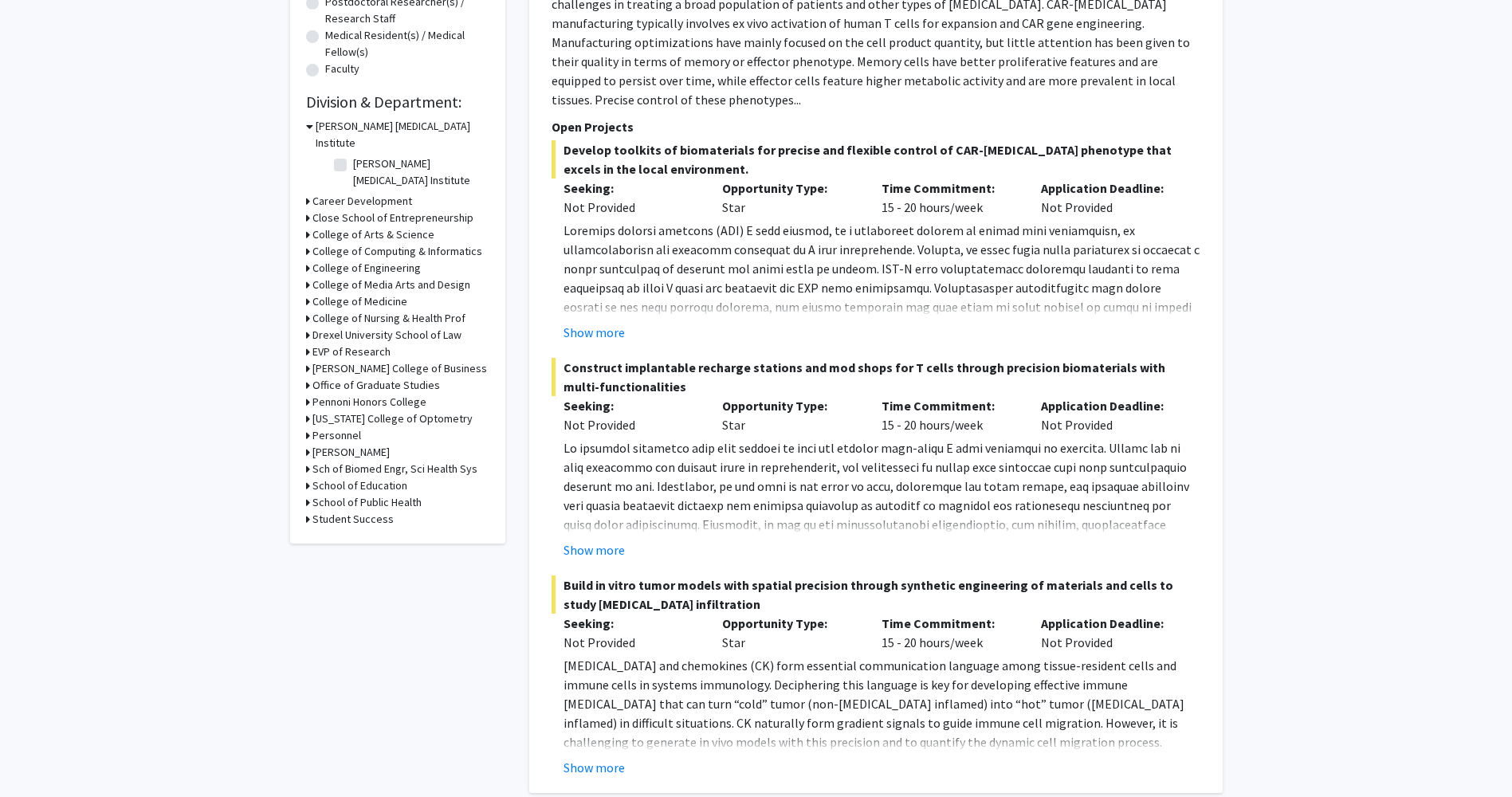
click at [394, 394] on h3 "Pennoni Honors College" at bounding box center [369, 402] width 114 height 17
click at [395, 410] on fg-checkbox-list "Honors College Honors College" at bounding box center [410, 423] width 160 height 27
click at [395, 414] on label "Honors College" at bounding box center [389, 422] width 73 height 17
click at [364, 414] on input "Honors College" at bounding box center [357, 419] width 10 height 10
checkbox input "true"
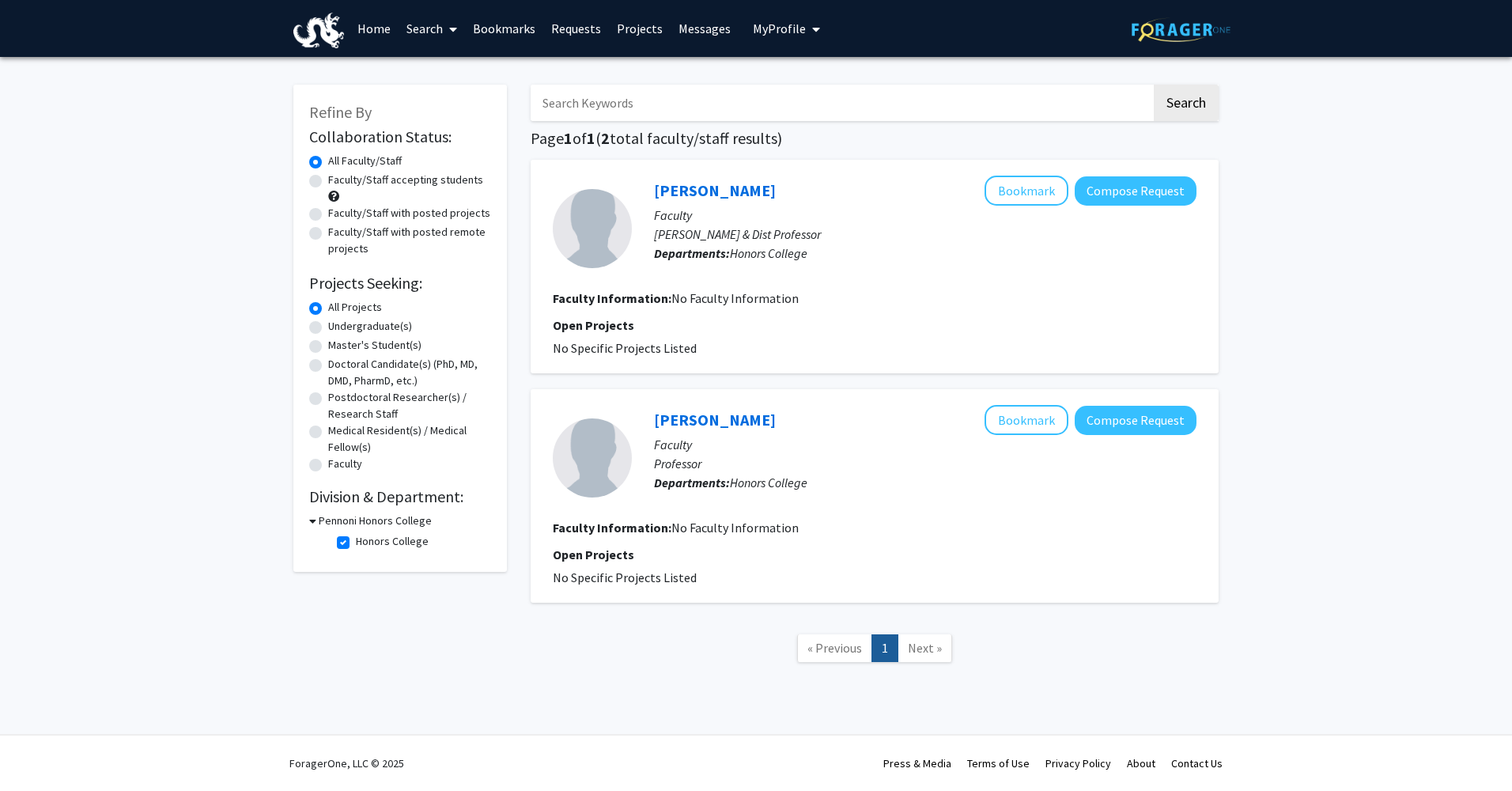
click at [355, 544] on label "Honors College" at bounding box center [392, 541] width 73 height 16
click at [355, 543] on input "Honors College" at bounding box center [360, 538] width 10 height 10
checkbox input "false"
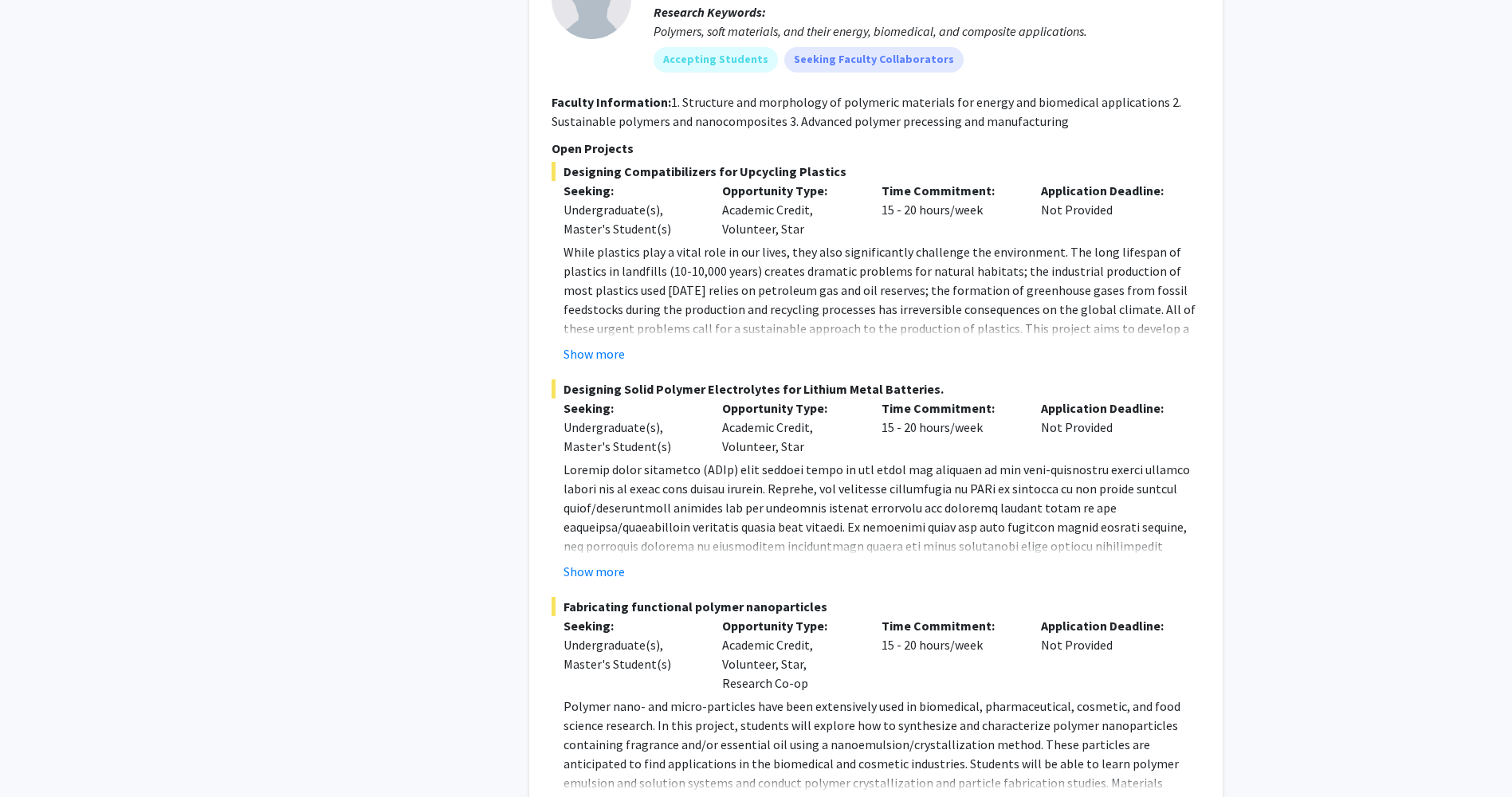
scroll to position [8901, 0]
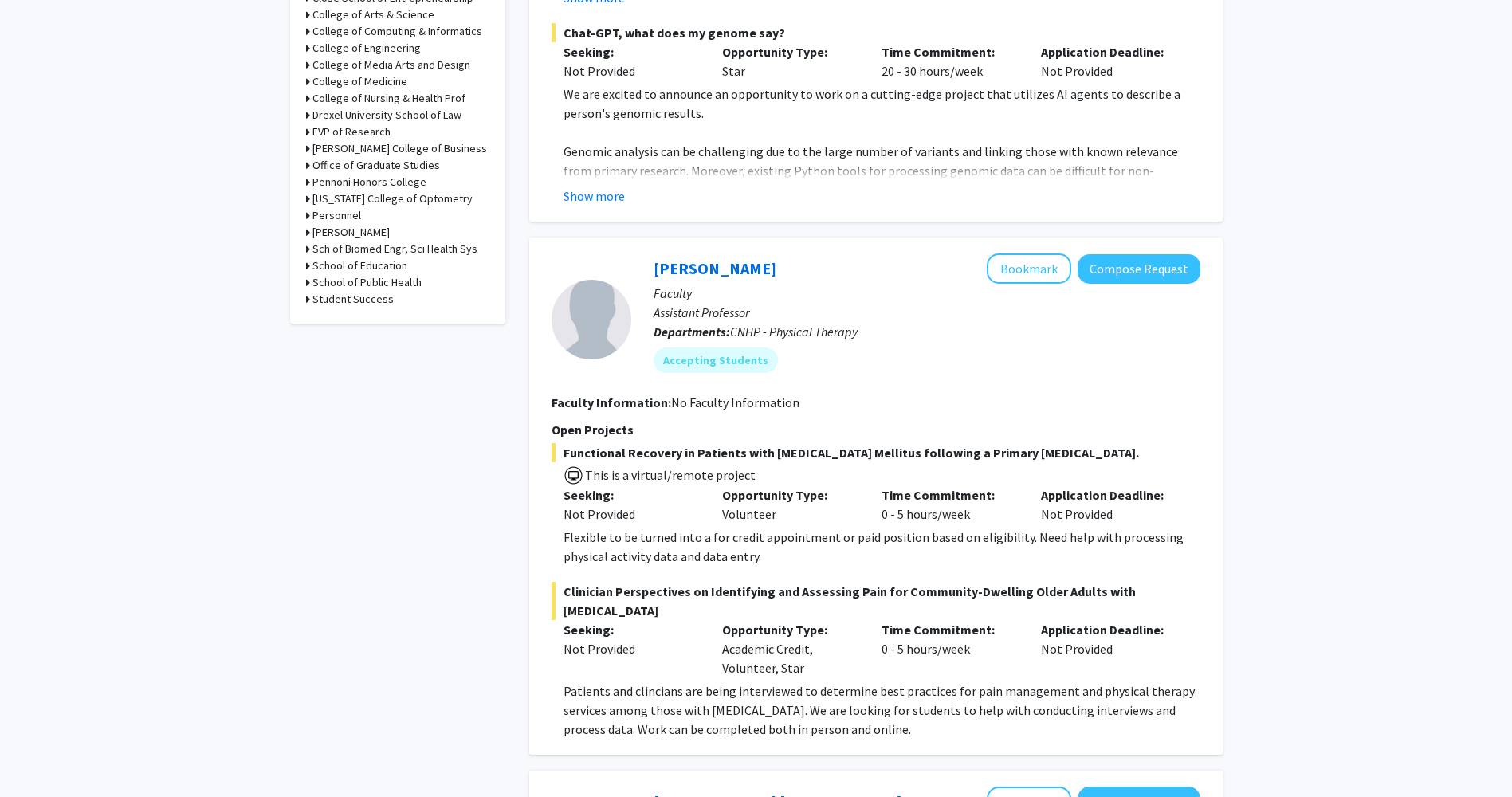
scroll to position [876, 0]
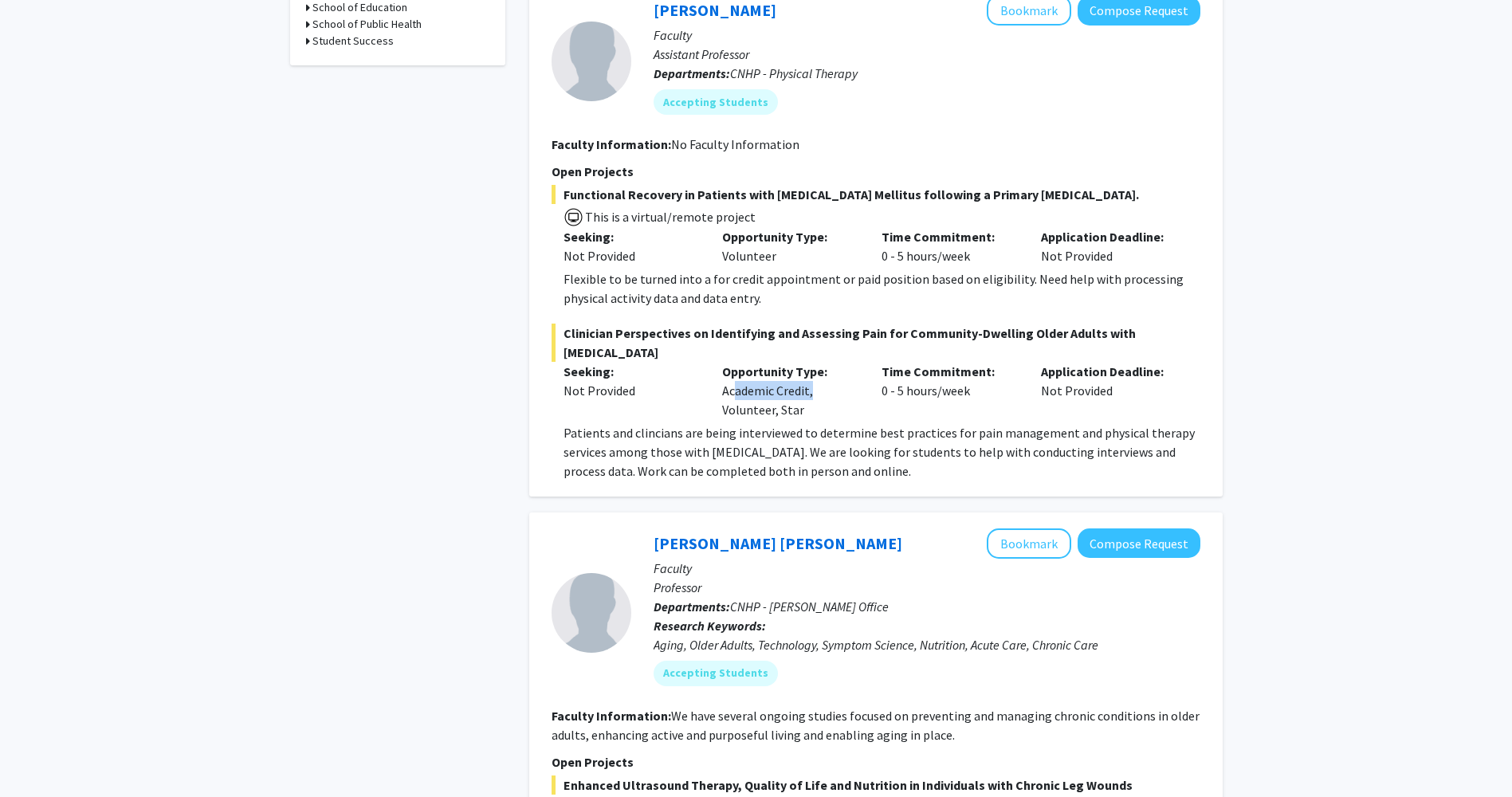
drag, startPoint x: 808, startPoint y: 373, endPoint x: 728, endPoint y: 376, distance: 80.1
click at [728, 376] on div "Opportunity Type: Academic Credit, Volunteer, Star" at bounding box center [790, 390] width 160 height 57
drag, startPoint x: 728, startPoint y: 376, endPoint x: 822, endPoint y: 377, distance: 94.0
click at [822, 377] on div "Opportunity Type: Academic Credit, Volunteer, Star" at bounding box center [790, 390] width 160 height 57
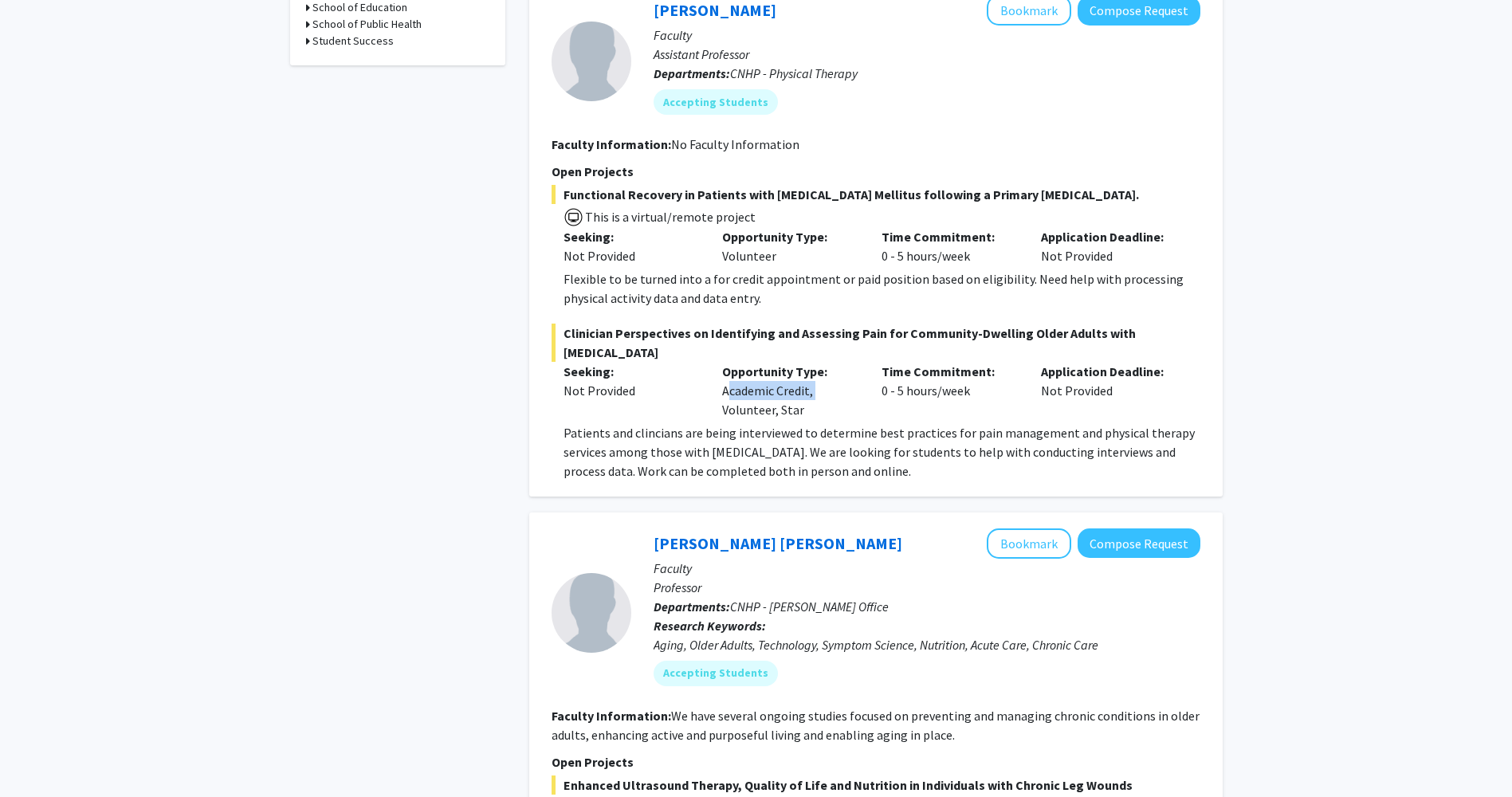
click at [822, 377] on div "Opportunity Type: Academic Credit, Volunteer, Star" at bounding box center [790, 390] width 160 height 57
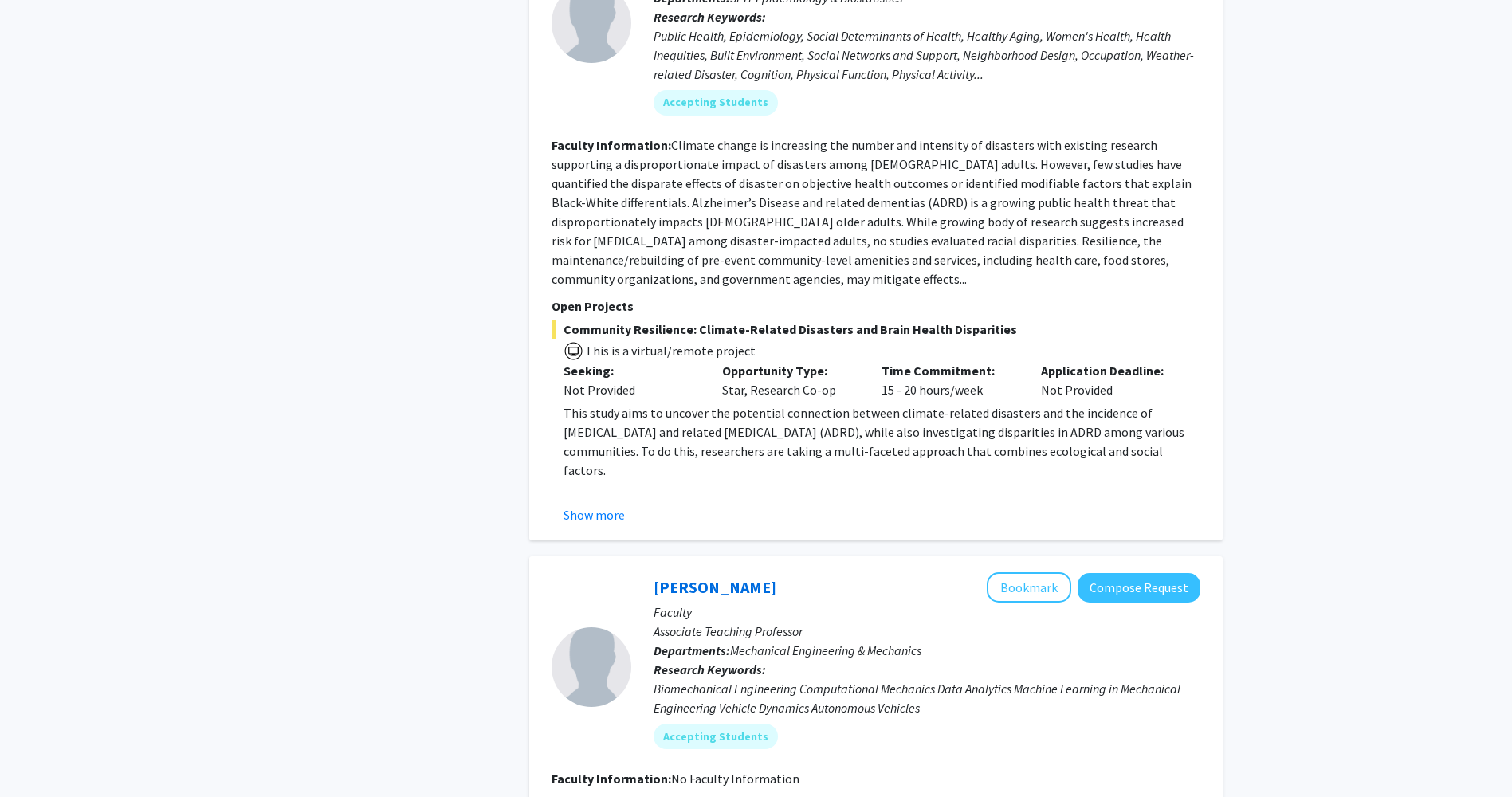
scroll to position [2390, 0]
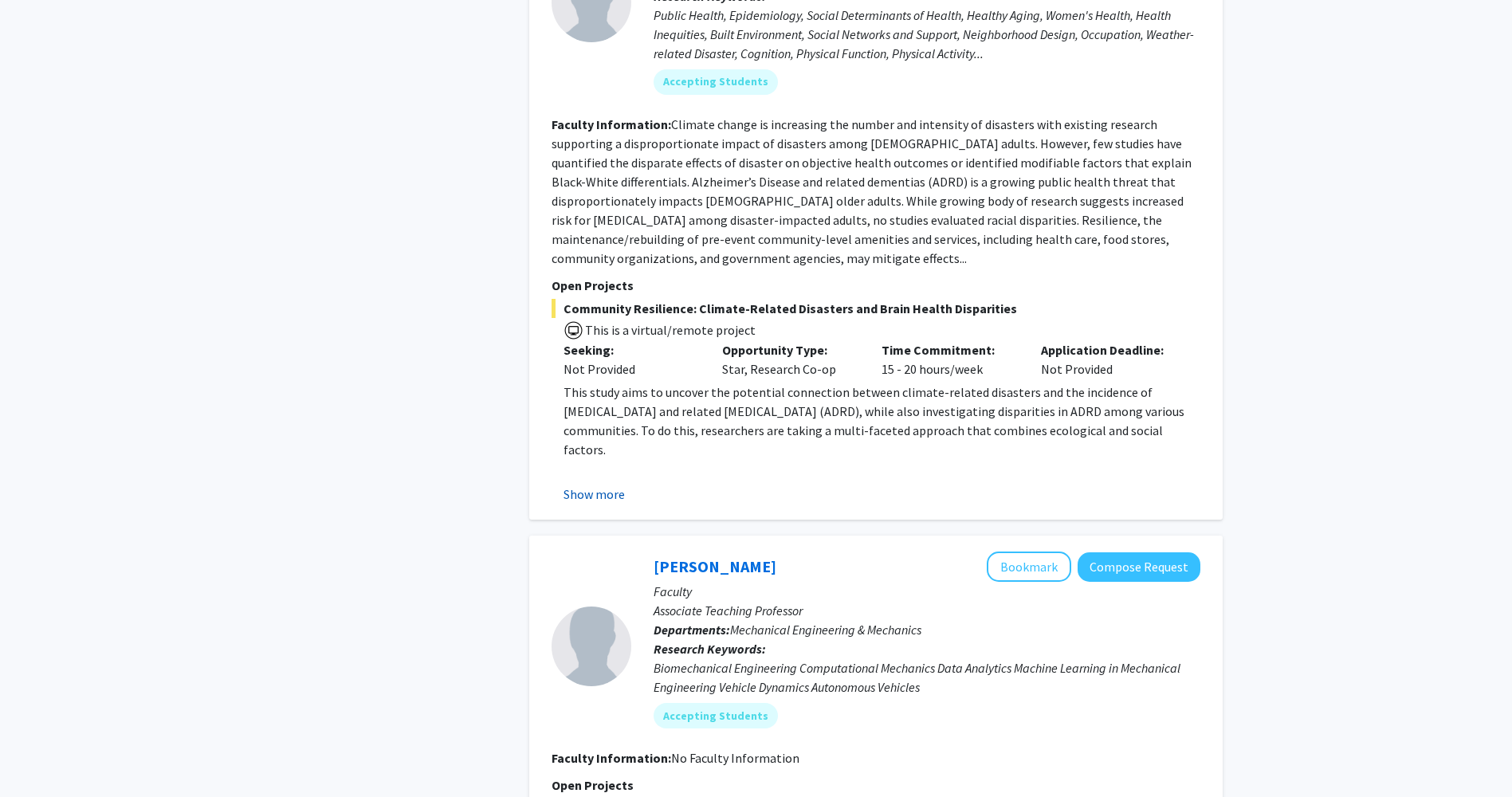
click at [607, 484] on button "Show more" at bounding box center [593, 493] width 62 height 19
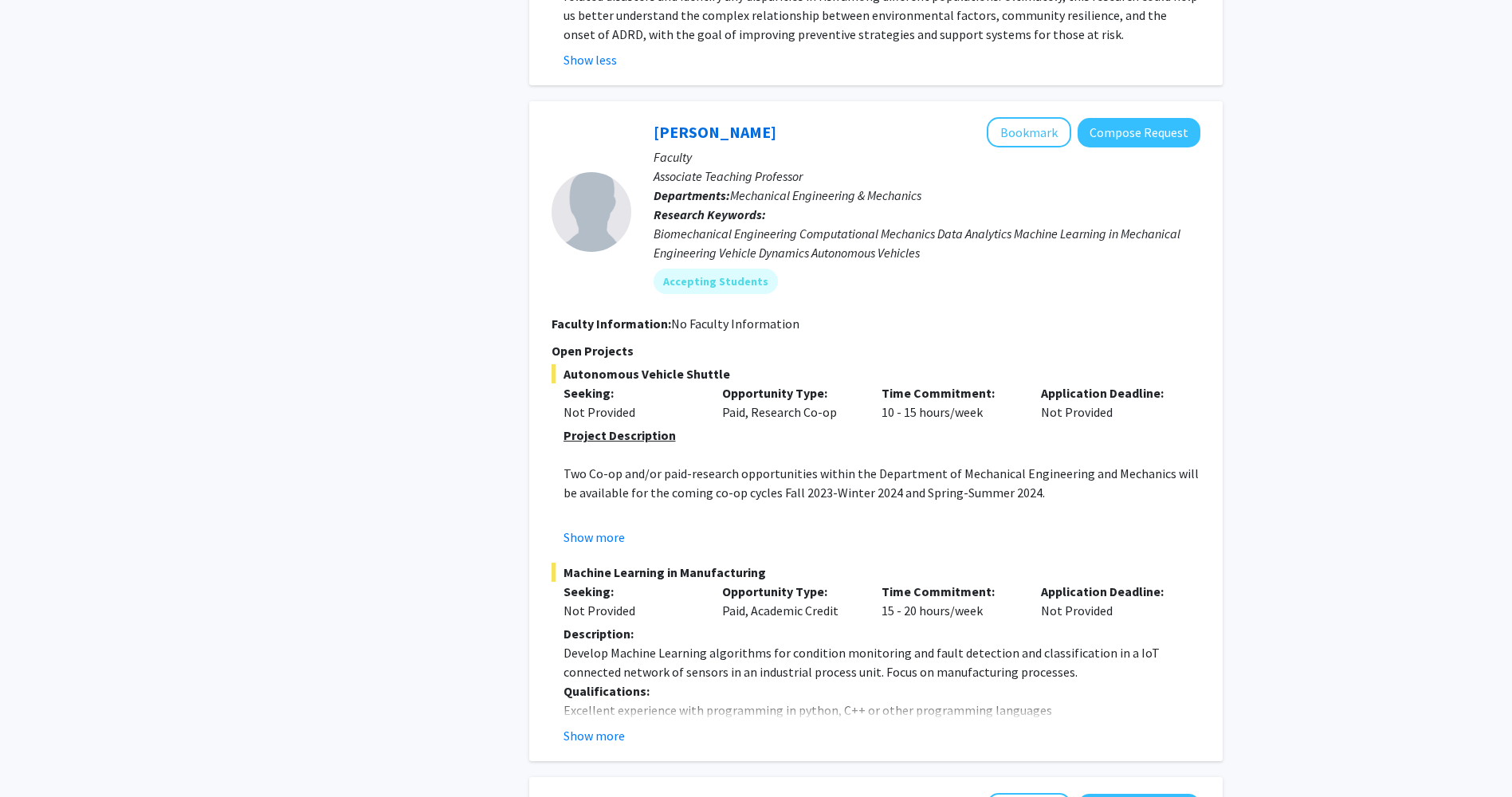
scroll to position [3106, 0]
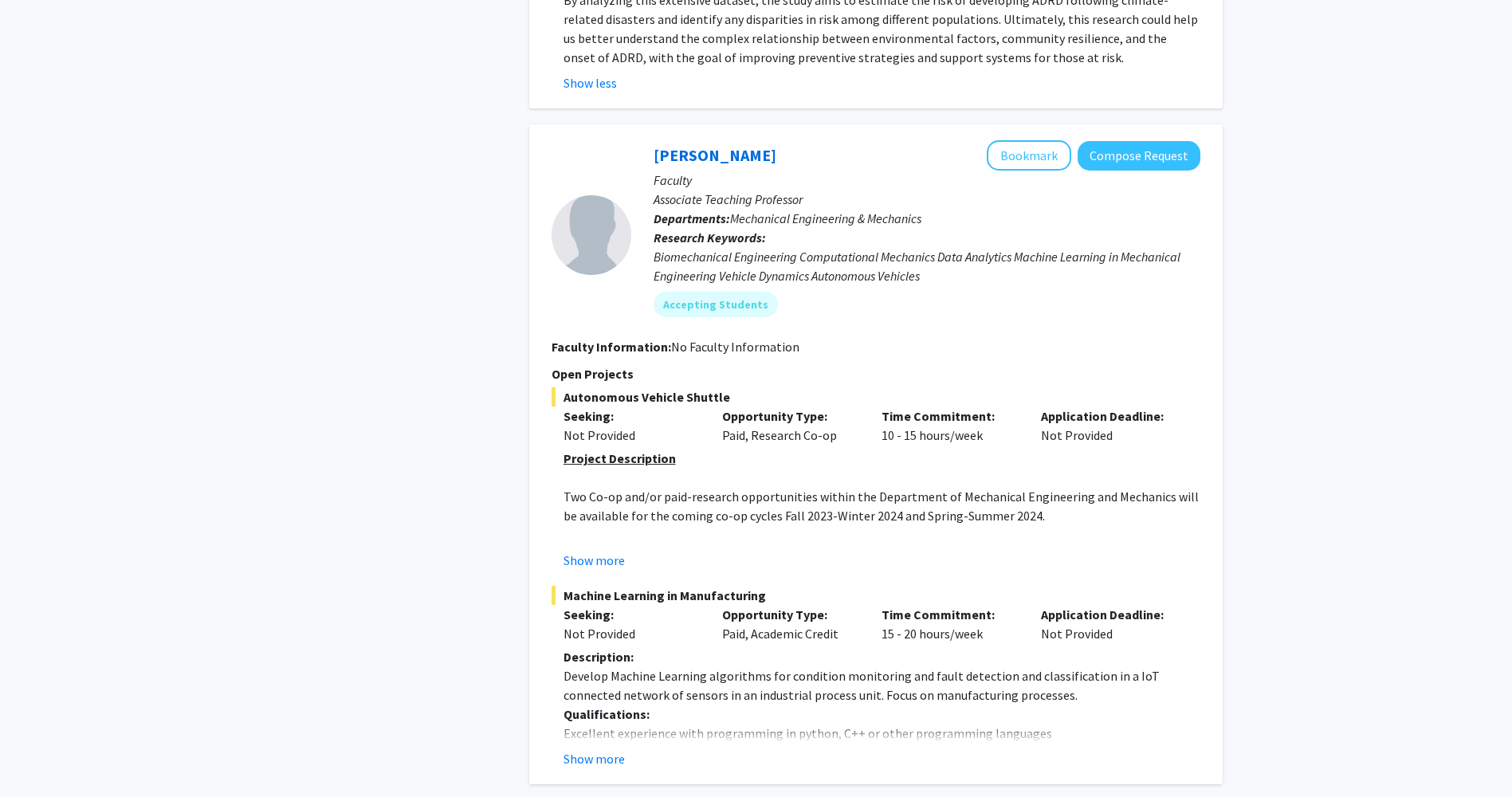
drag, startPoint x: 742, startPoint y: 297, endPoint x: 770, endPoint y: 293, distance: 28.3
click at [770, 387] on span "Autonomous Vehicle Shuttle" at bounding box center [875, 397] width 649 height 19
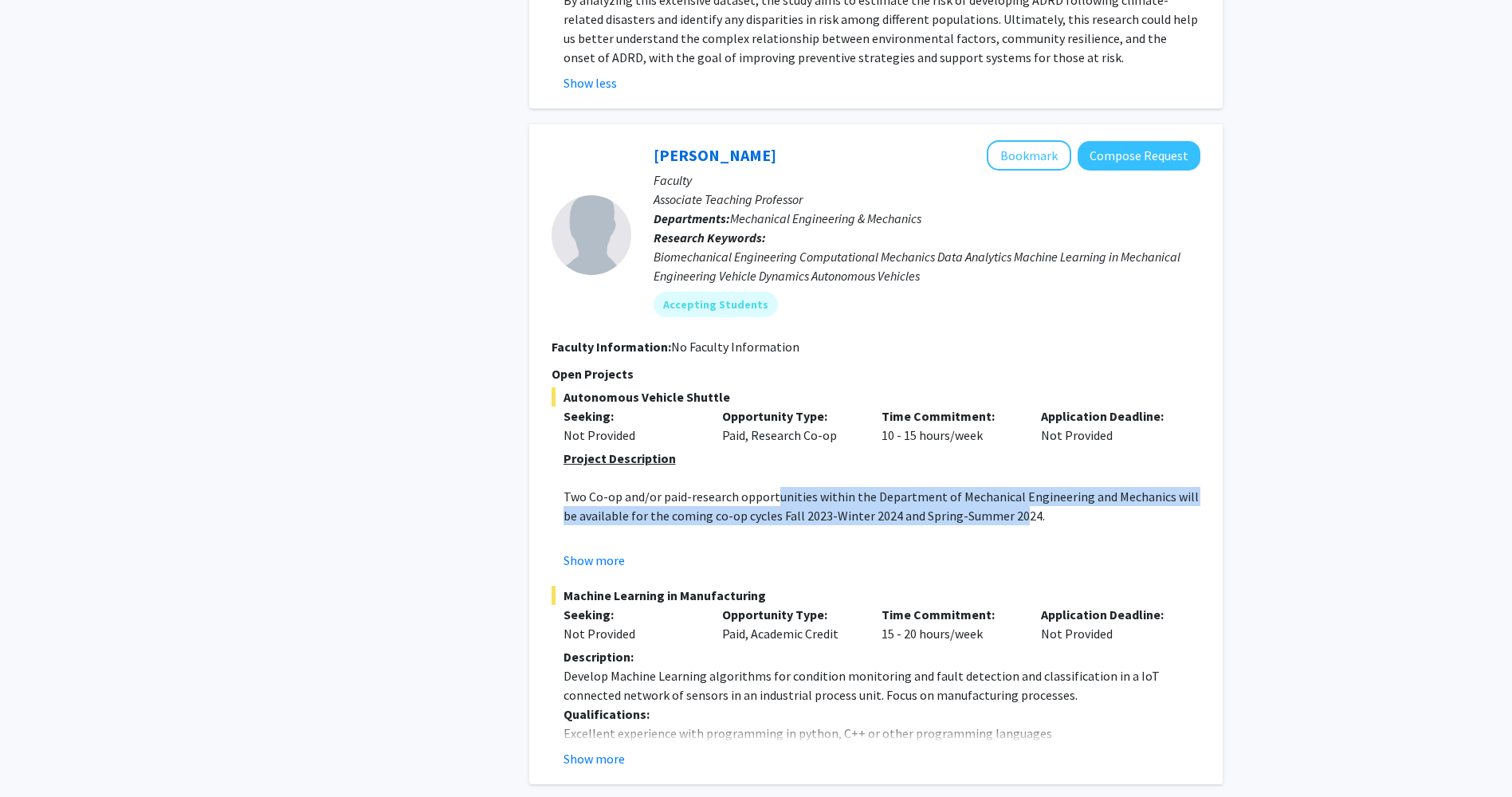
drag, startPoint x: 1001, startPoint y: 428, endPoint x: 777, endPoint y: 403, distance: 225.4
click at [777, 487] on p "Two Co-op and/or paid-research opportunities within the Department of Mechanica…" at bounding box center [881, 506] width 637 height 39
drag, startPoint x: 777, startPoint y: 403, endPoint x: 1062, endPoint y: 434, distance: 286.7
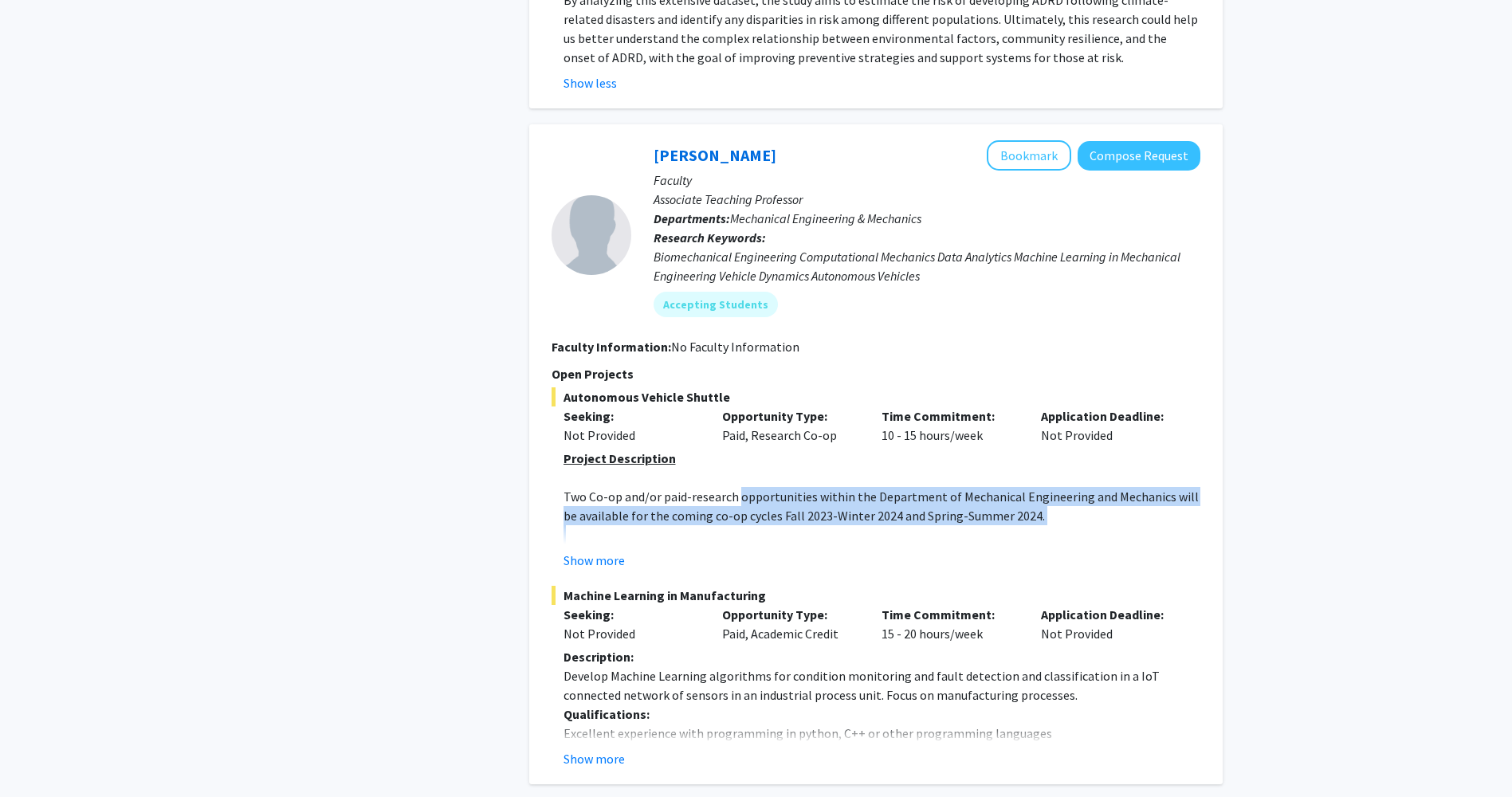
click at [1062, 525] on p at bounding box center [881, 534] width 637 height 19
drag, startPoint x: 1062, startPoint y: 434, endPoint x: 1016, endPoint y: 405, distance: 54.4
click at [1016, 487] on p "Two Co-op and/or paid-research opportunities within the Department of Mechanica…" at bounding box center [881, 506] width 637 height 39
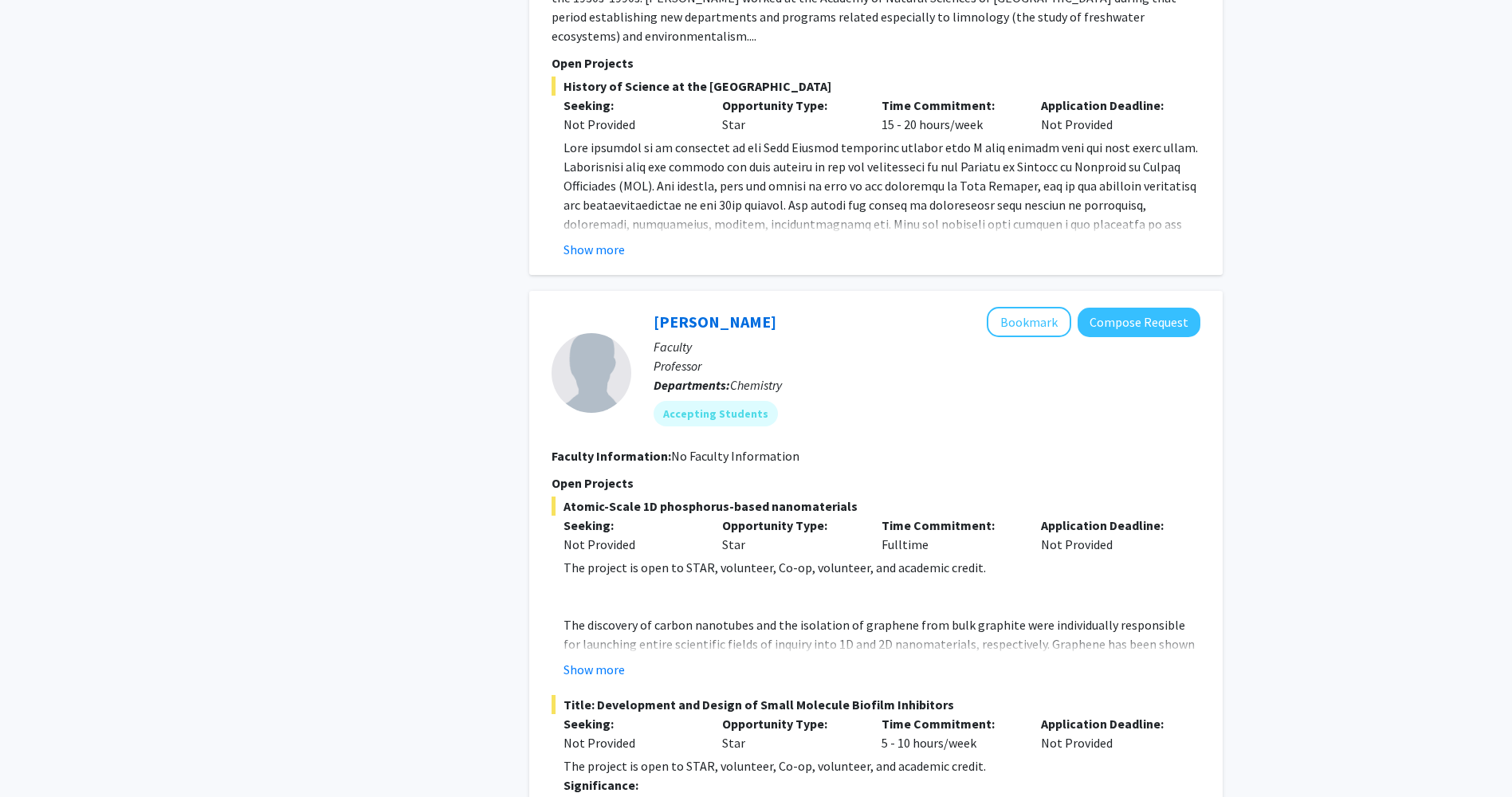
scroll to position [4381, 0]
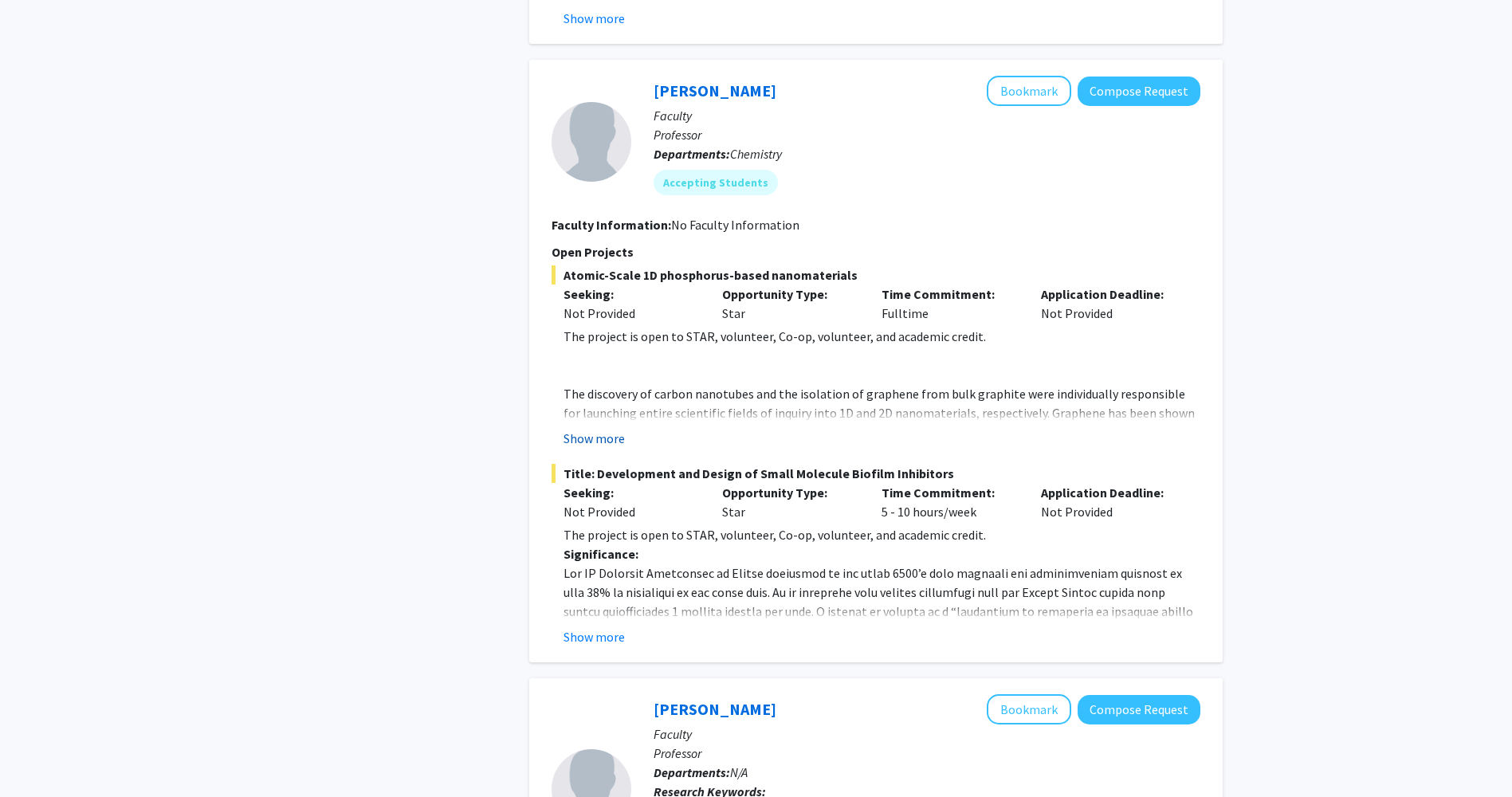
click at [603, 429] on button "Show more" at bounding box center [593, 438] width 62 height 19
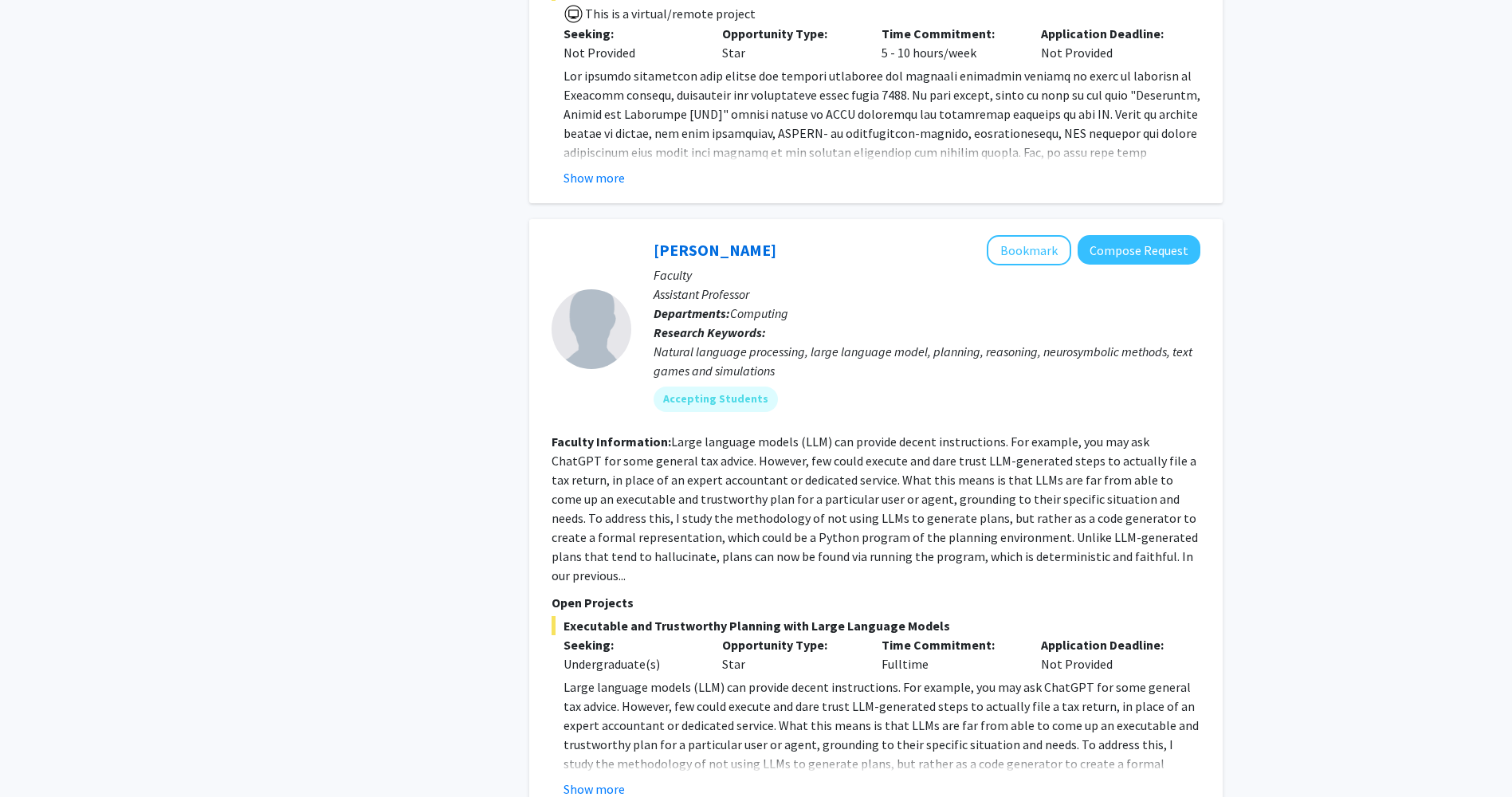
scroll to position [5859, 0]
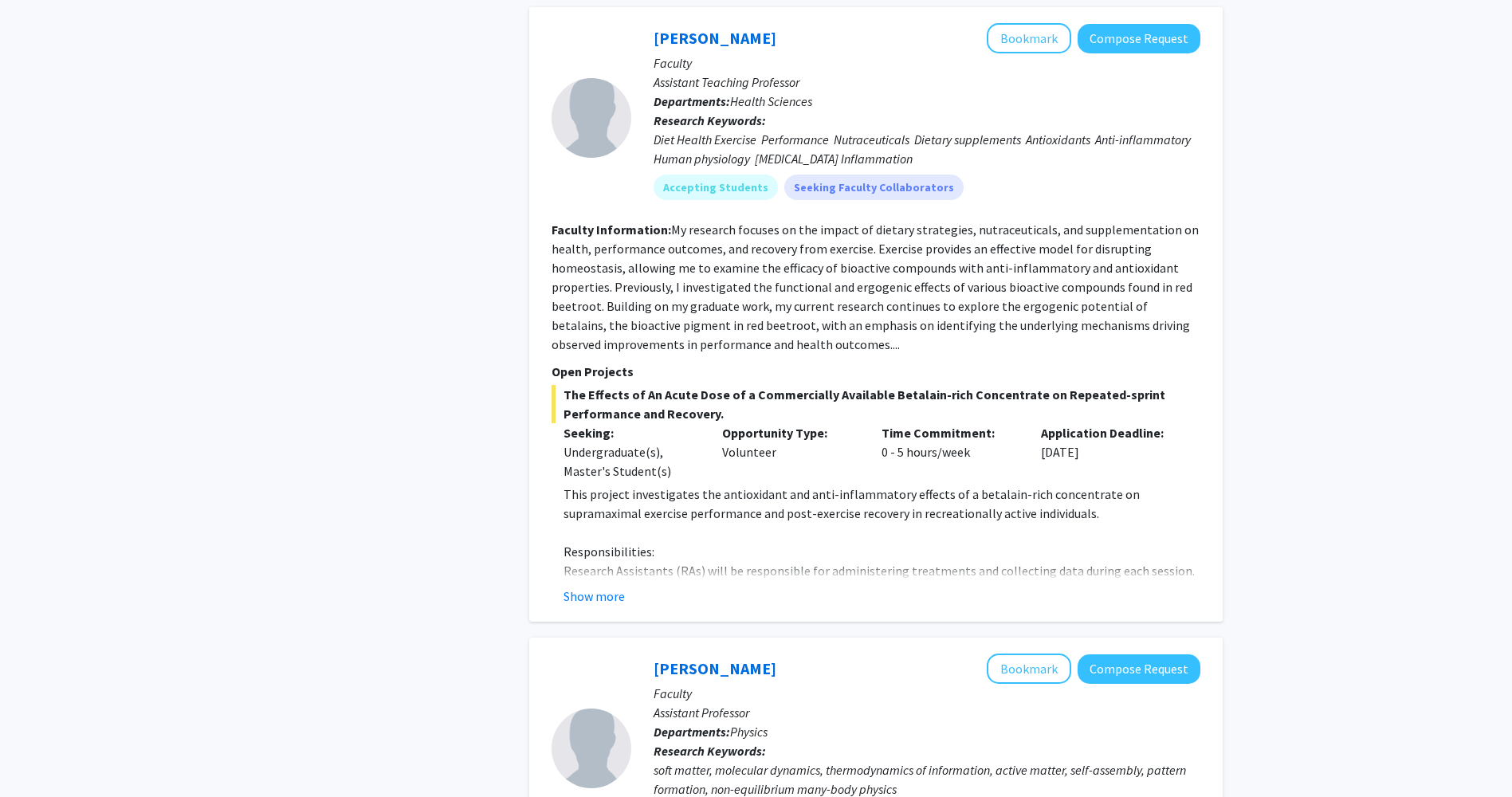
scroll to position [5018, 0]
